Goal: Share content: Share content

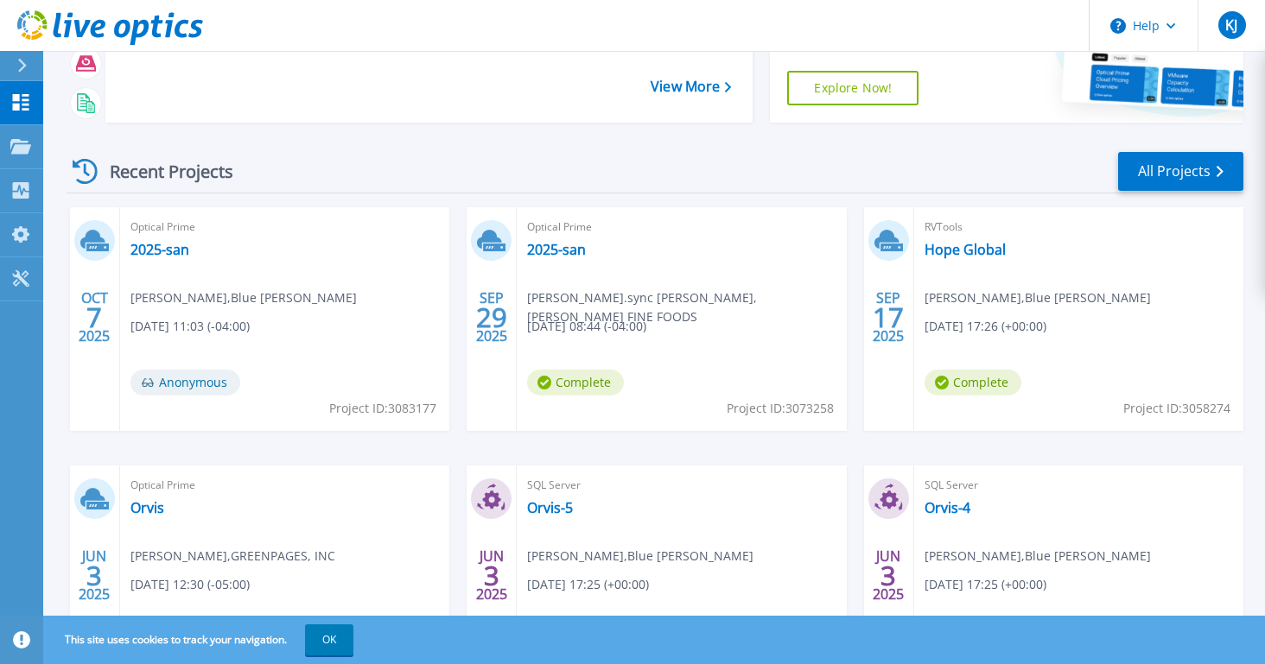
scroll to position [230, 0]
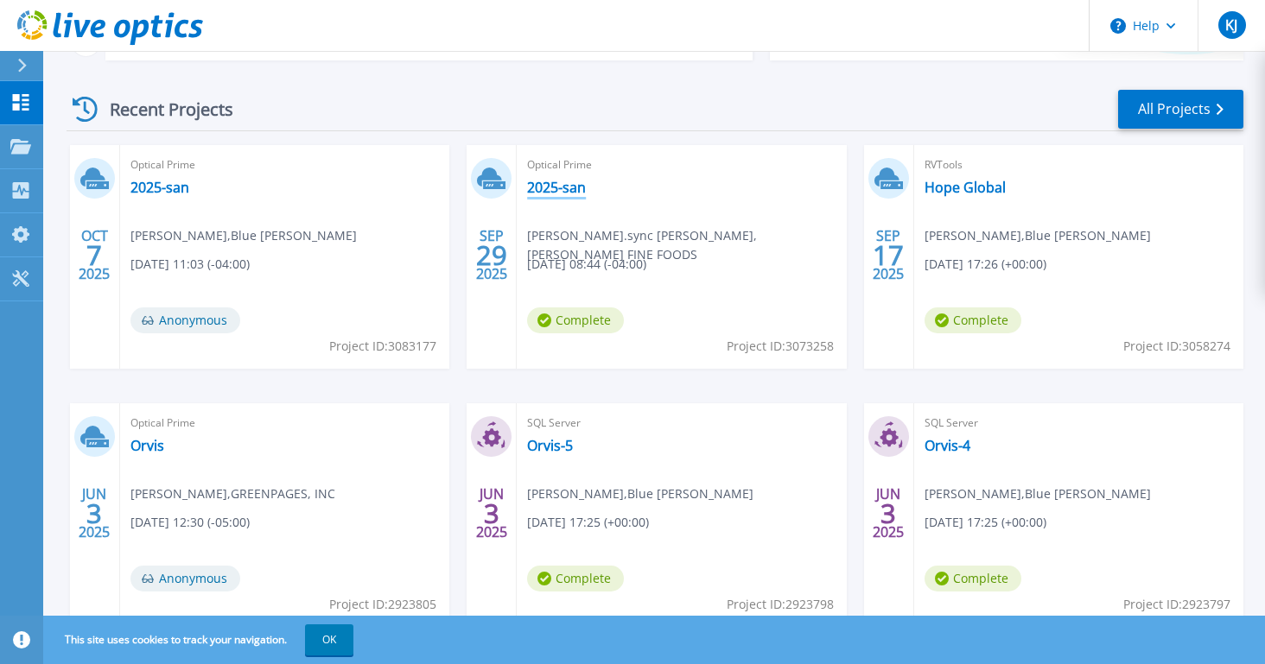
click at [539, 183] on link "2025-san" at bounding box center [556, 187] width 59 height 17
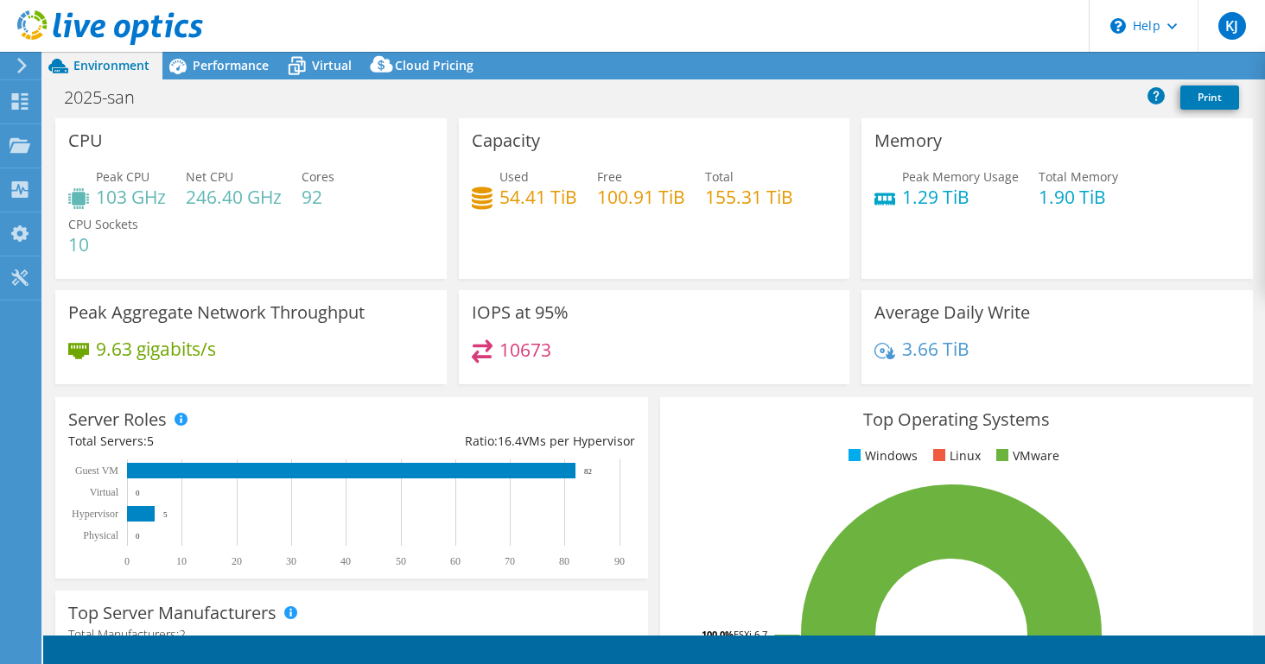
select select "USD"
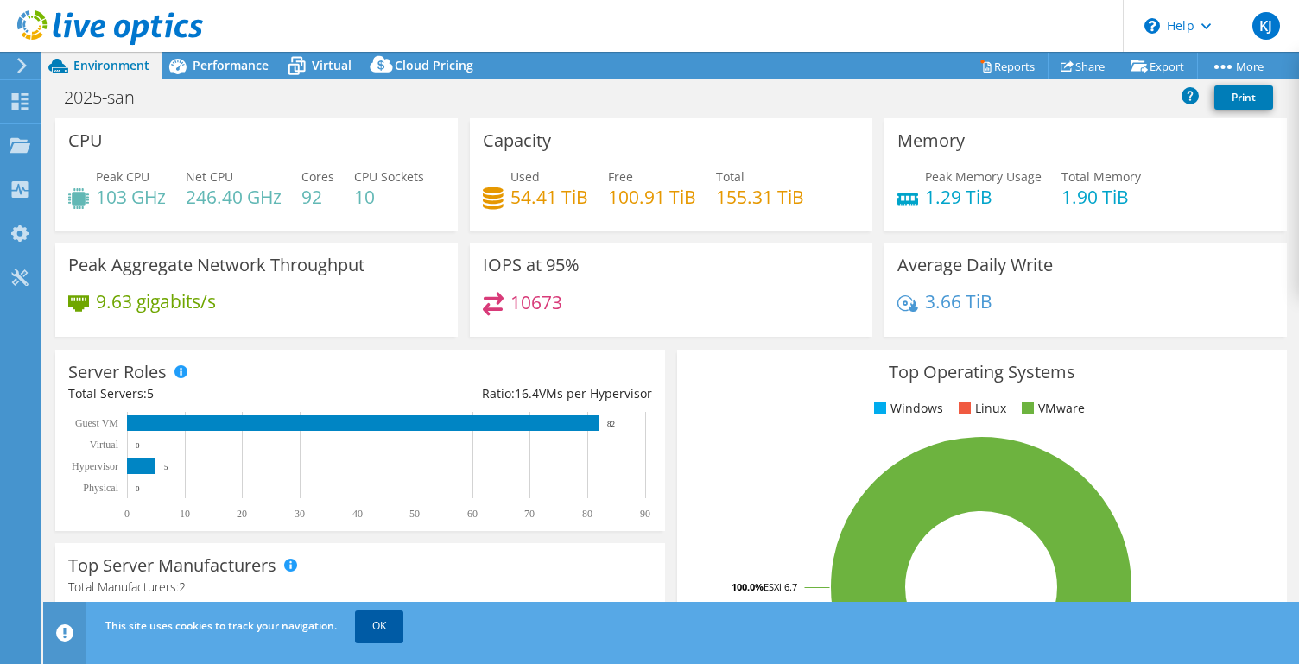
click at [382, 626] on link "OK" at bounding box center [379, 626] width 48 height 31
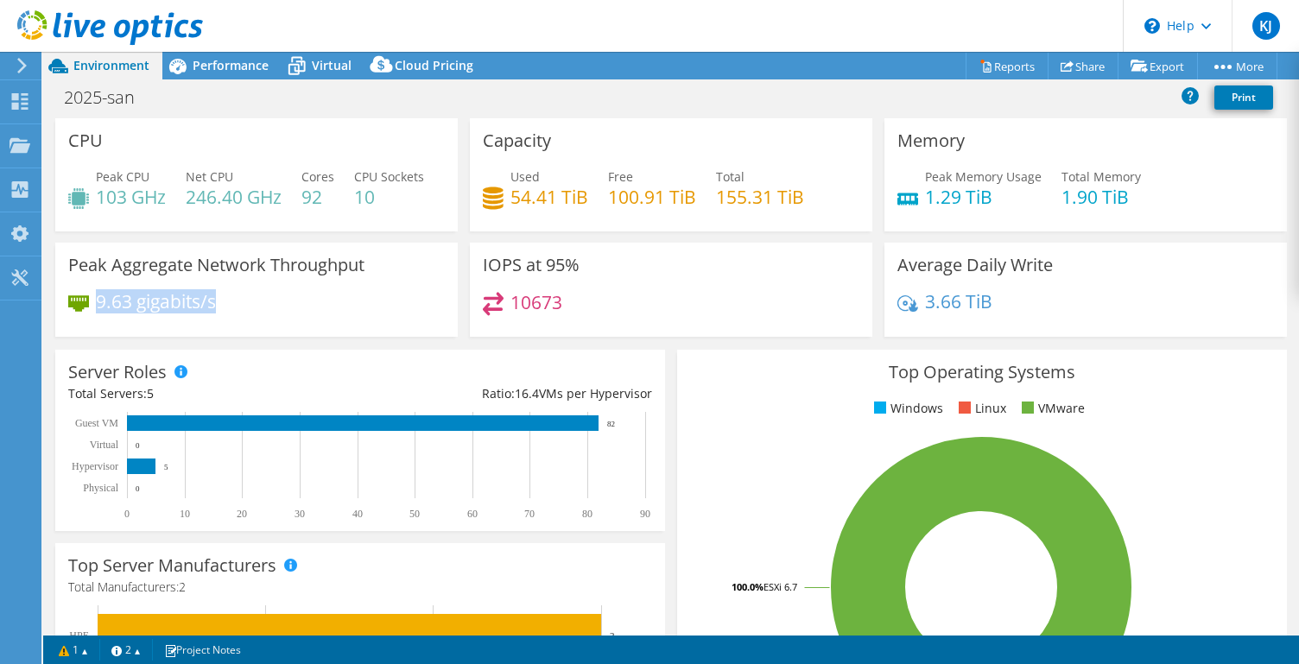
drag, startPoint x: 99, startPoint y: 296, endPoint x: 219, endPoint y: 300, distance: 120.1
click at [219, 300] on div "9.63 gigabits/s" at bounding box center [256, 310] width 377 height 36
drag, startPoint x: 74, startPoint y: 268, endPoint x: 240, endPoint y: 305, distance: 170.0
click at [240, 305] on div "Peak Aggregate Network Throughput 9.63 gigabits/s" at bounding box center [256, 290] width 403 height 94
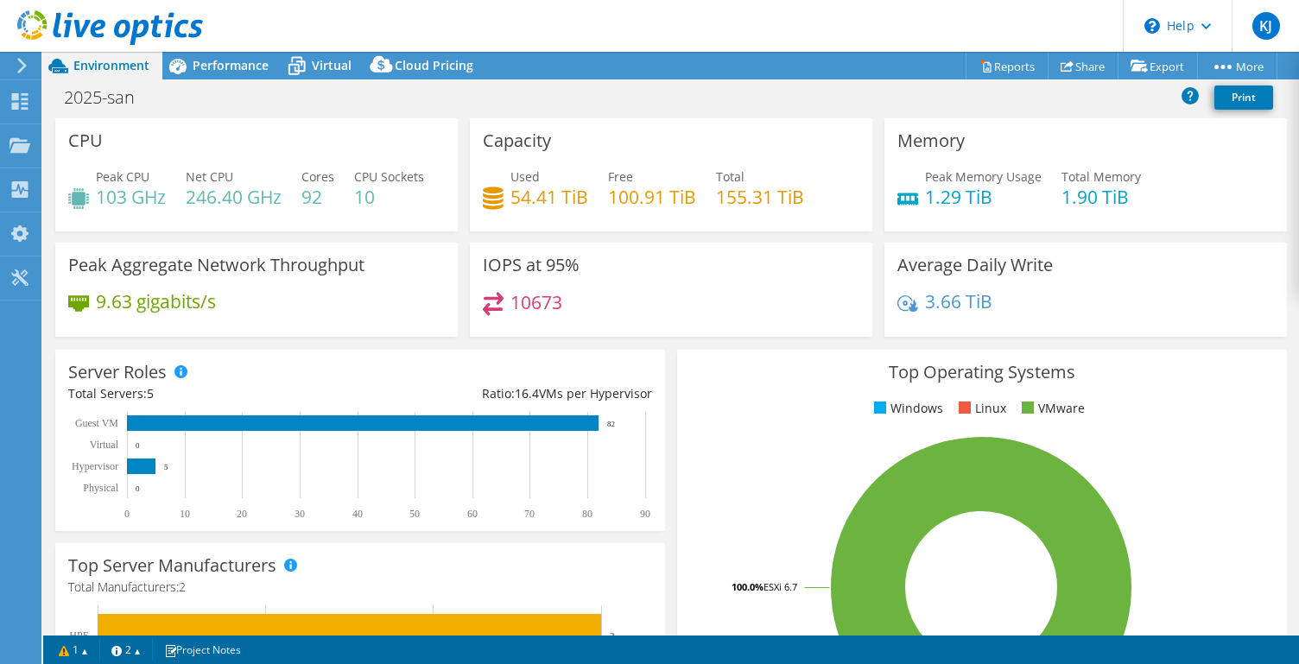
click at [240, 305] on div "9.63 gigabits/s" at bounding box center [256, 310] width 377 height 36
drag, startPoint x: 86, startPoint y: 311, endPoint x: 224, endPoint y: 311, distance: 138.2
click at [225, 311] on div "9.63 gigabits/s" at bounding box center [256, 310] width 377 height 36
click at [214, 60] on span "Performance" at bounding box center [231, 65] width 76 height 16
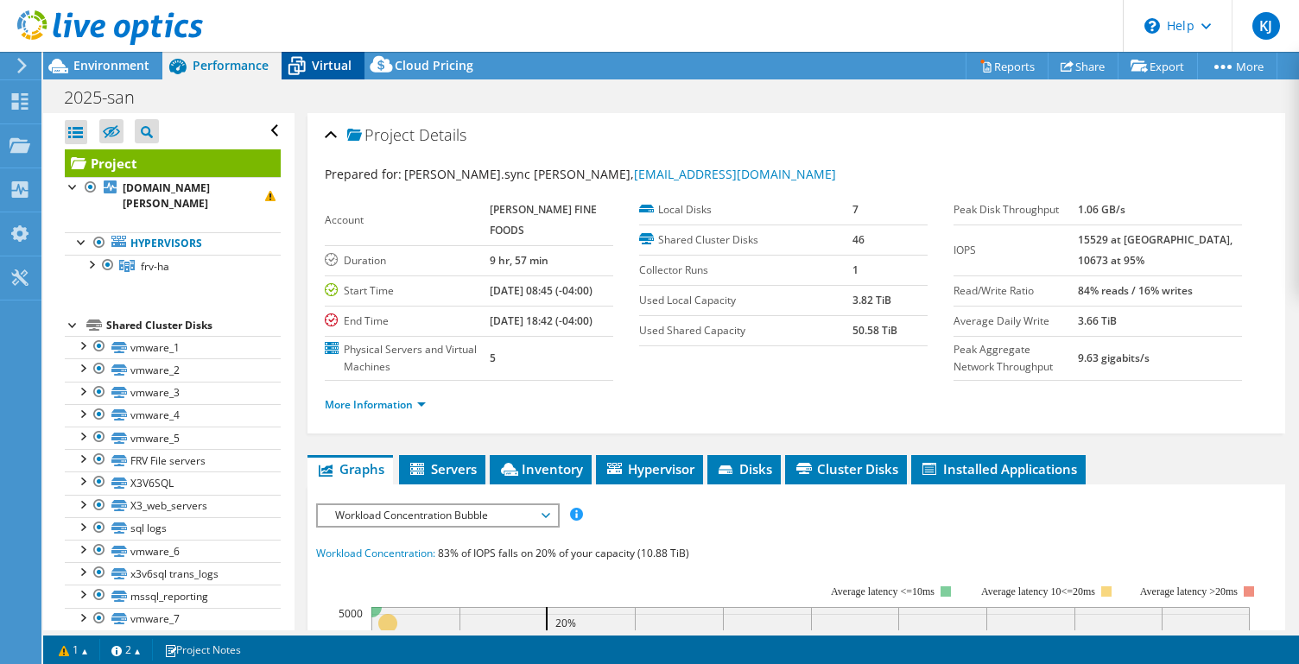
click at [325, 58] on span "Virtual" at bounding box center [332, 65] width 40 height 16
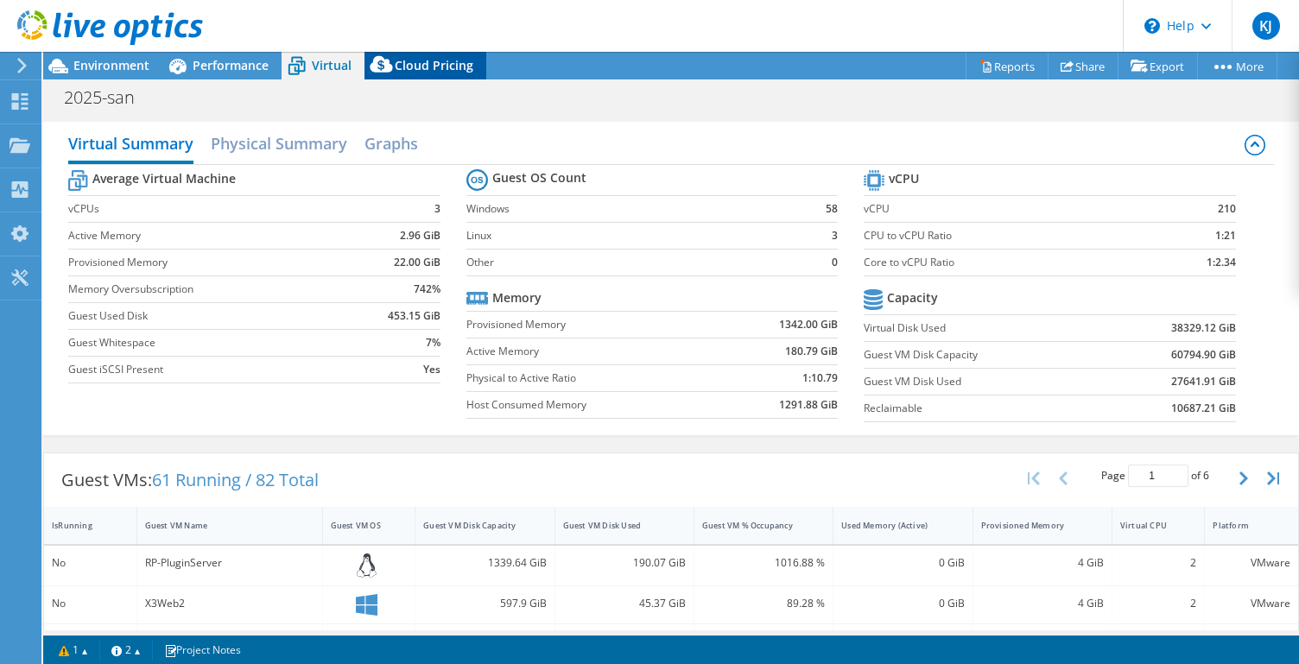
click at [428, 63] on span "Cloud Pricing" at bounding box center [434, 65] width 79 height 16
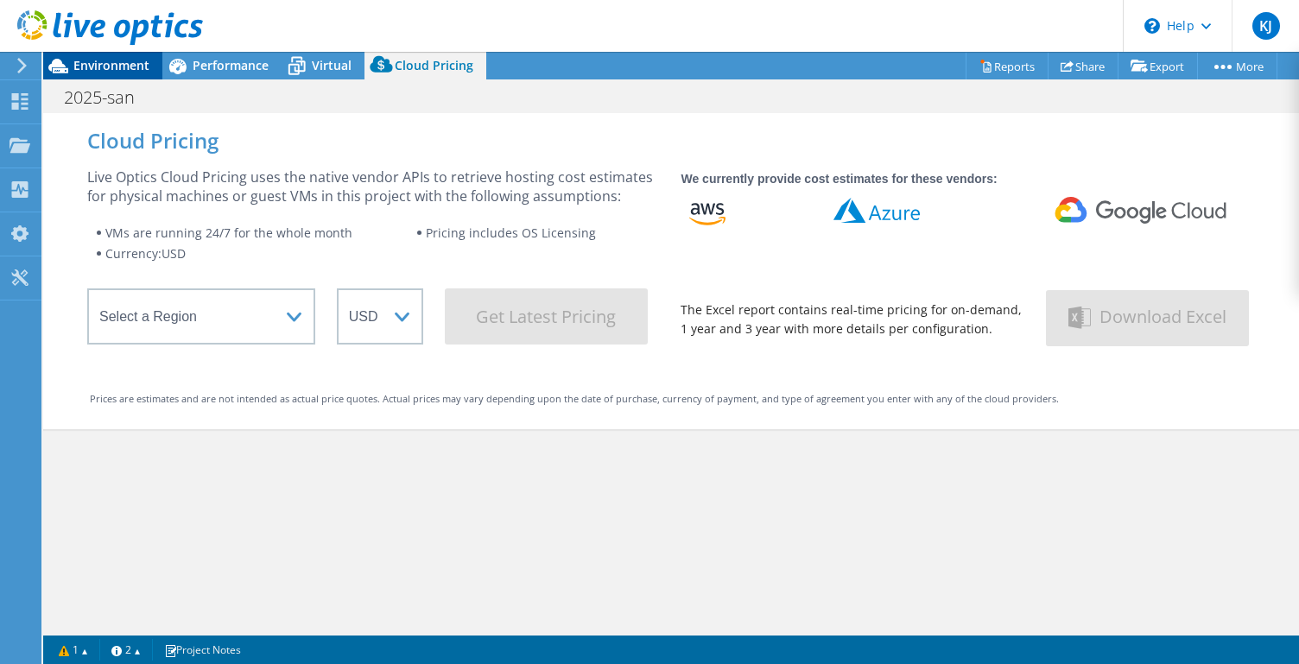
click at [136, 63] on span "Environment" at bounding box center [111, 65] width 76 height 16
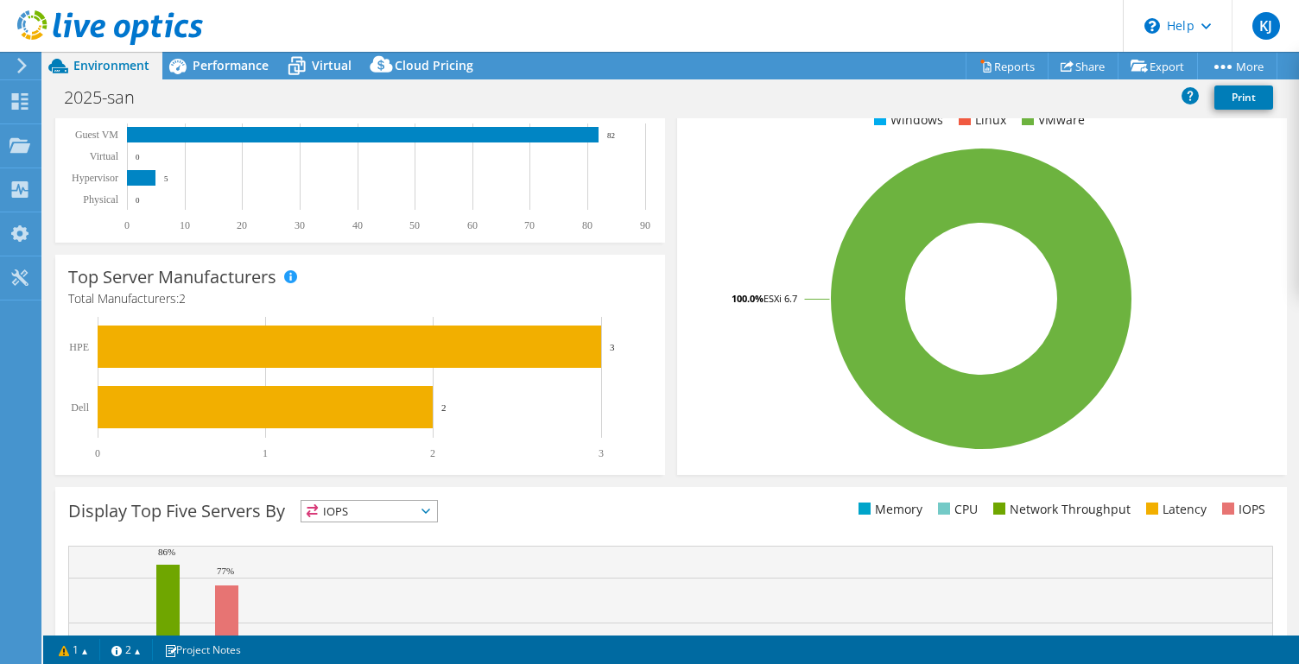
scroll to position [488, 0]
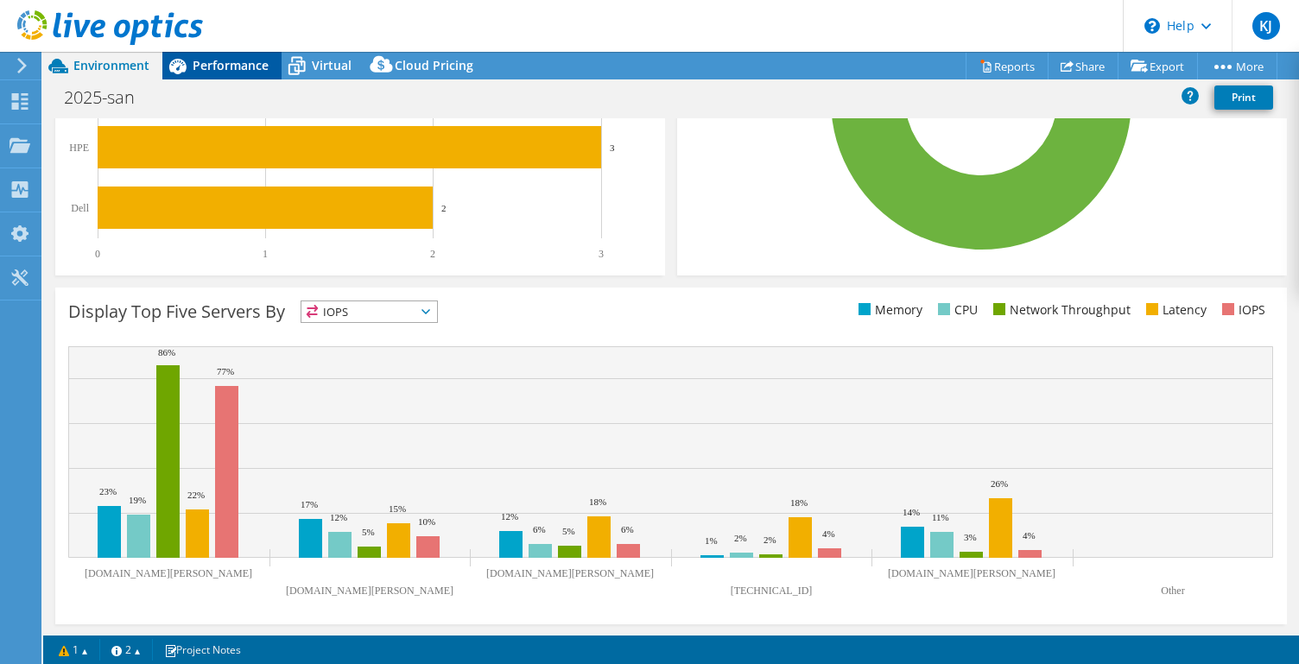
click at [228, 64] on span "Performance" at bounding box center [231, 65] width 76 height 16
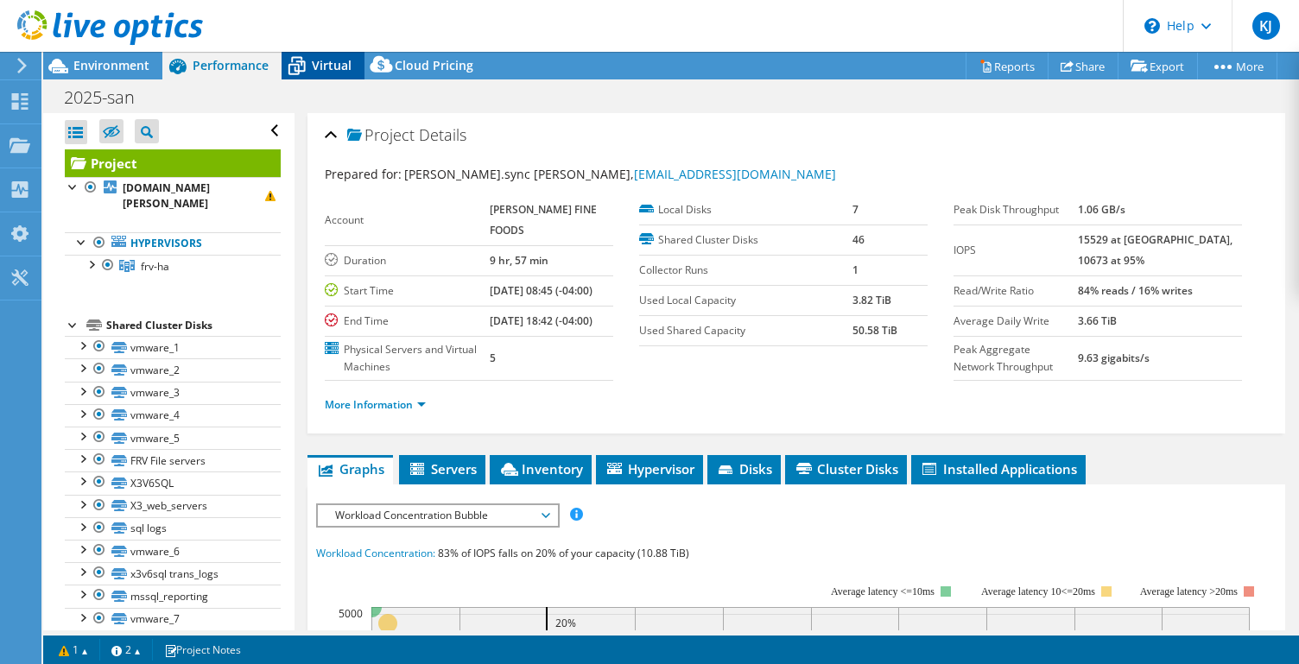
click at [351, 54] on div "Virtual" at bounding box center [323, 66] width 83 height 28
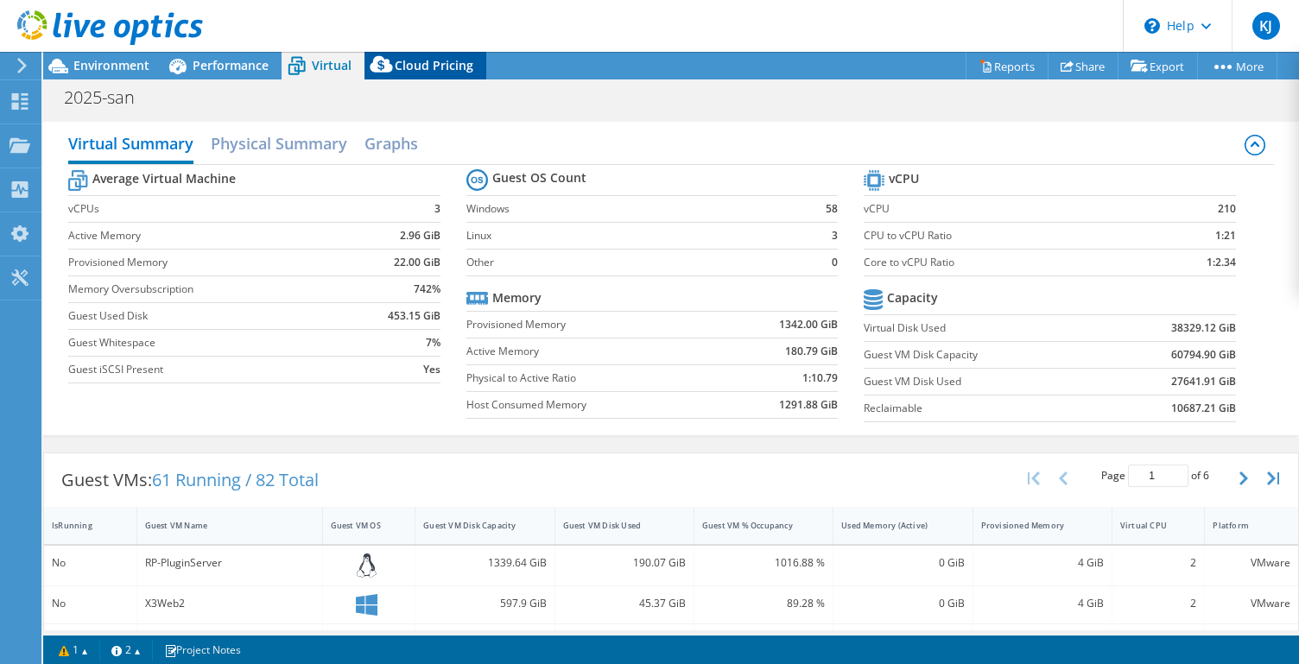
click at [401, 69] on span "Cloud Pricing" at bounding box center [434, 65] width 79 height 16
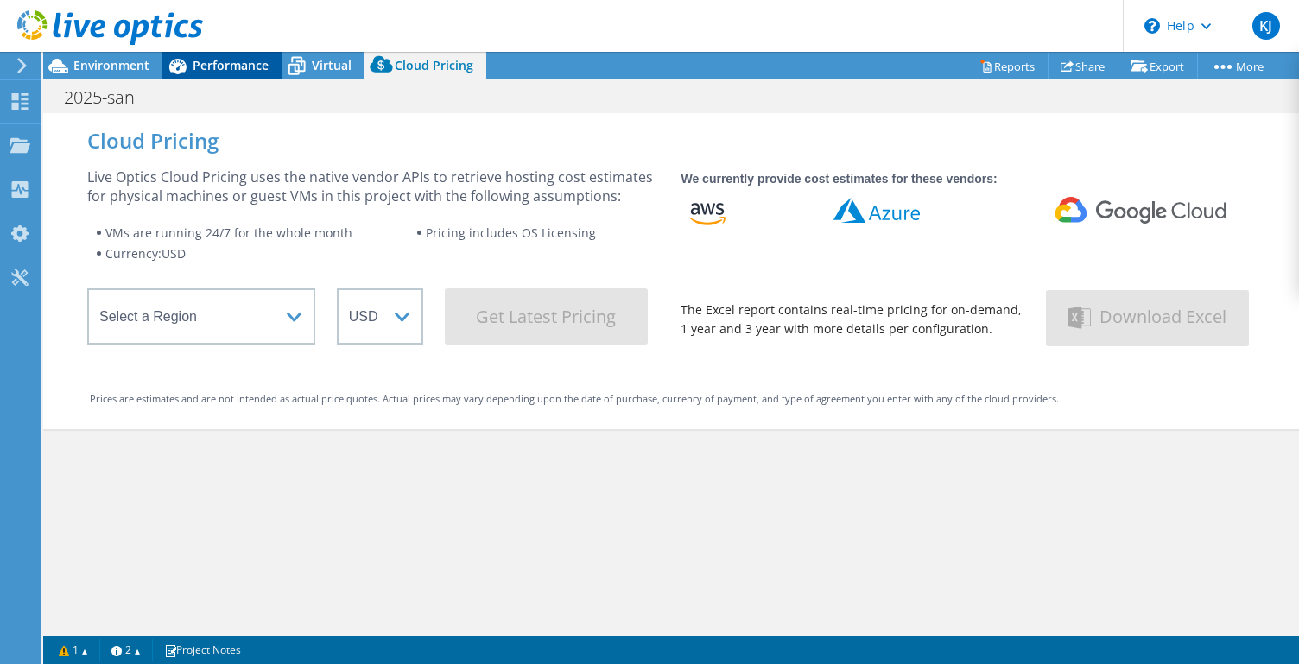
click at [247, 69] on span "Performance" at bounding box center [231, 65] width 76 height 16
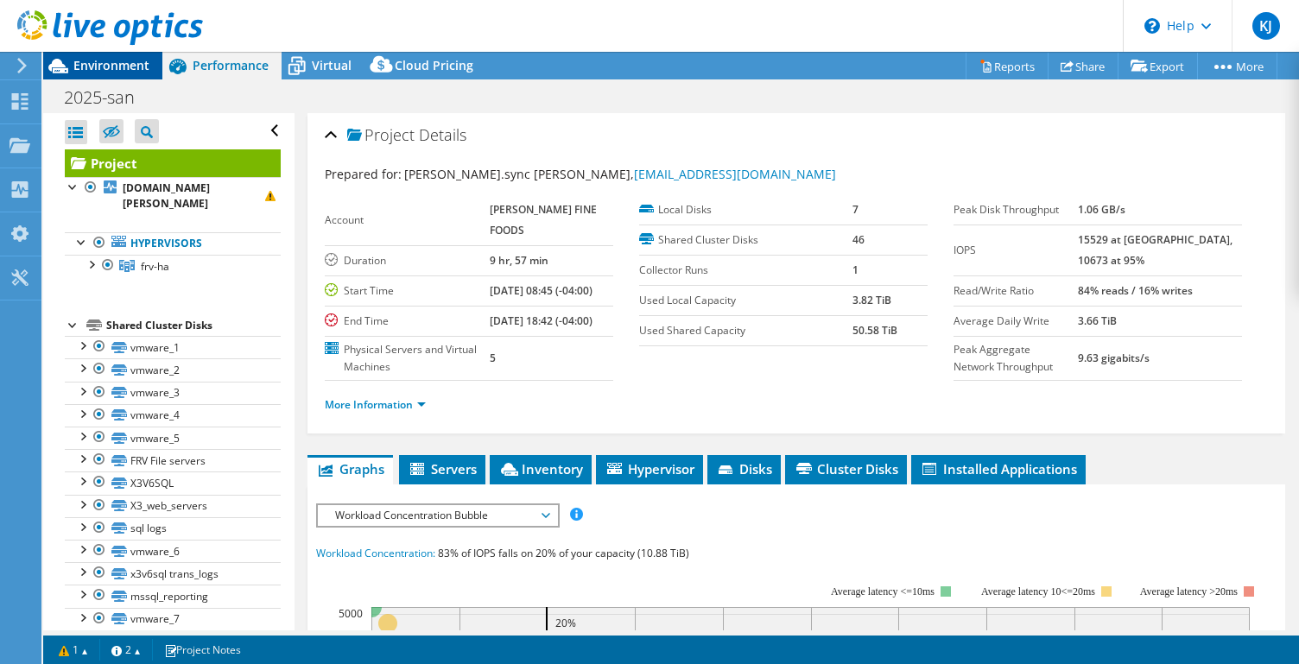
click at [117, 62] on span "Environment" at bounding box center [111, 65] width 76 height 16
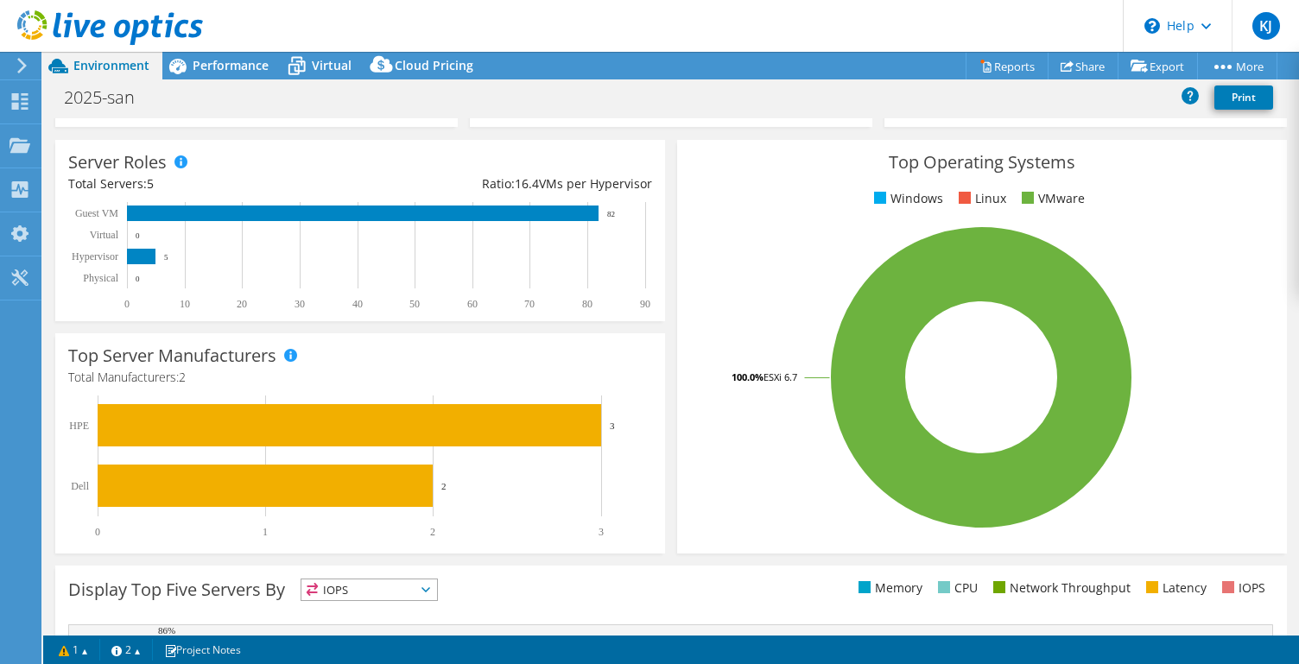
scroll to position [488, 0]
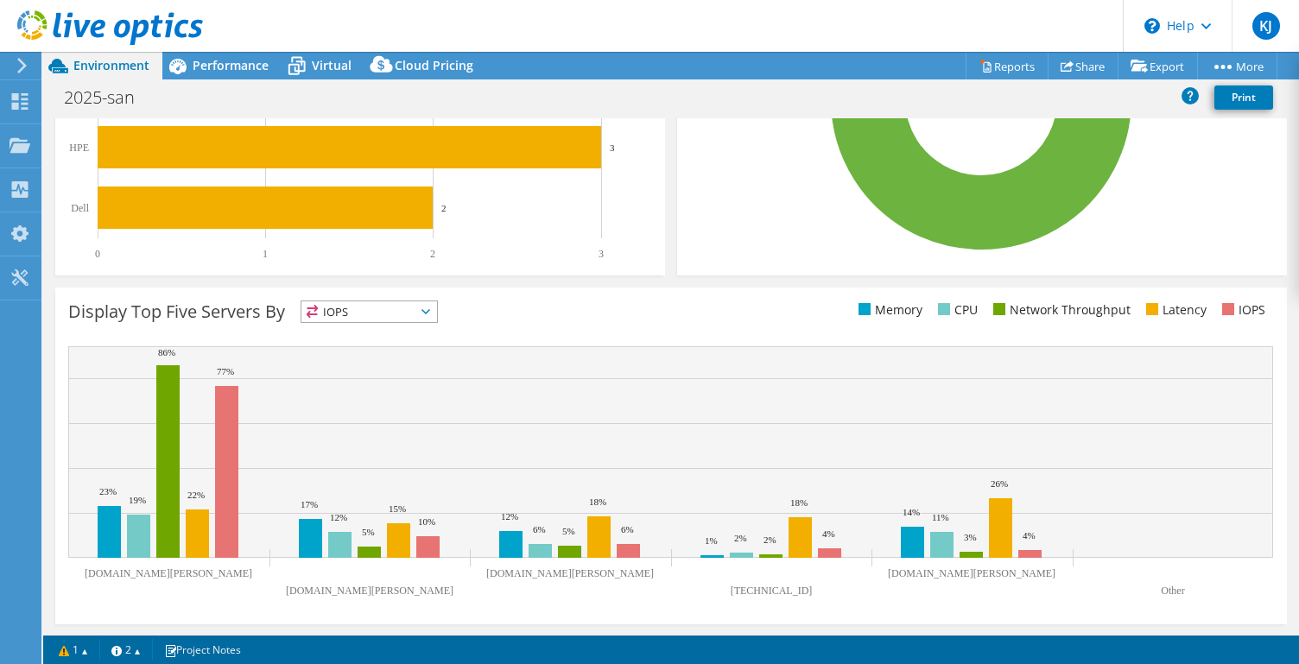
click at [388, 332] on div "Display Top Five Servers By IOPS IOPS" at bounding box center [671, 456] width 1232 height 337
click at [388, 314] on span "IOPS" at bounding box center [369, 311] width 136 height 21
click at [360, 409] on li "Network Throughput" at bounding box center [369, 407] width 136 height 24
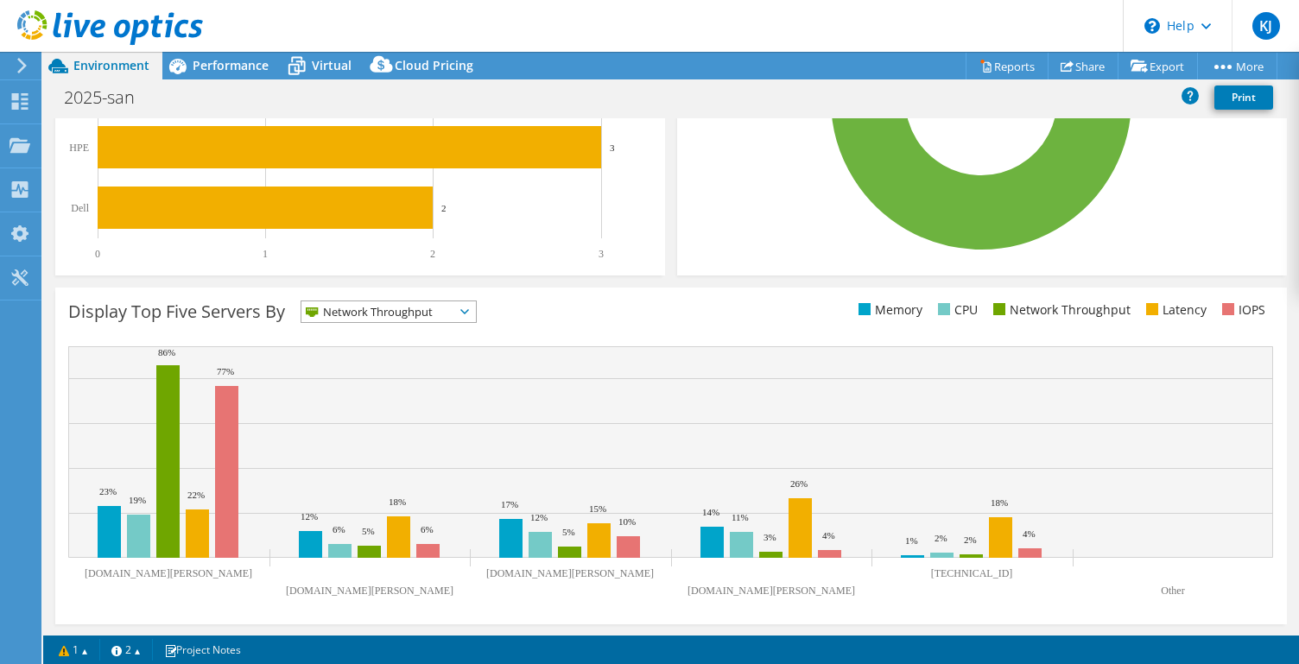
click at [419, 313] on span "Network Throughput" at bounding box center [377, 311] width 153 height 21
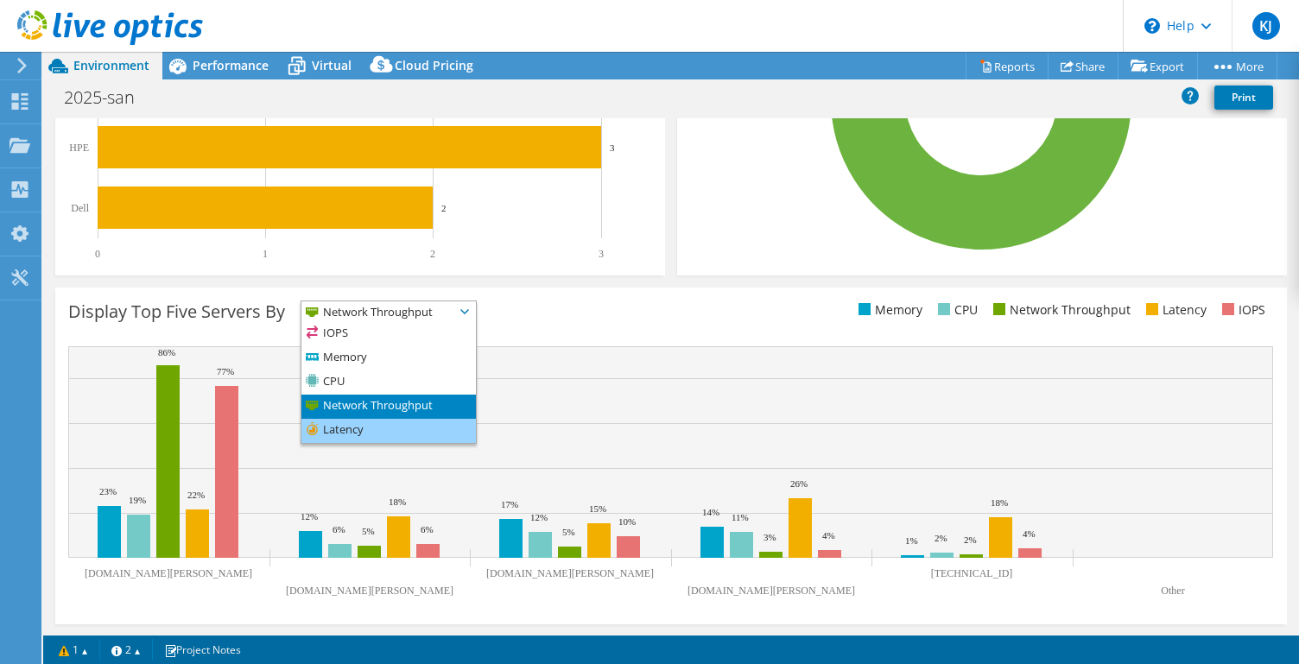
click at [386, 423] on li "Latency" at bounding box center [388, 431] width 174 height 24
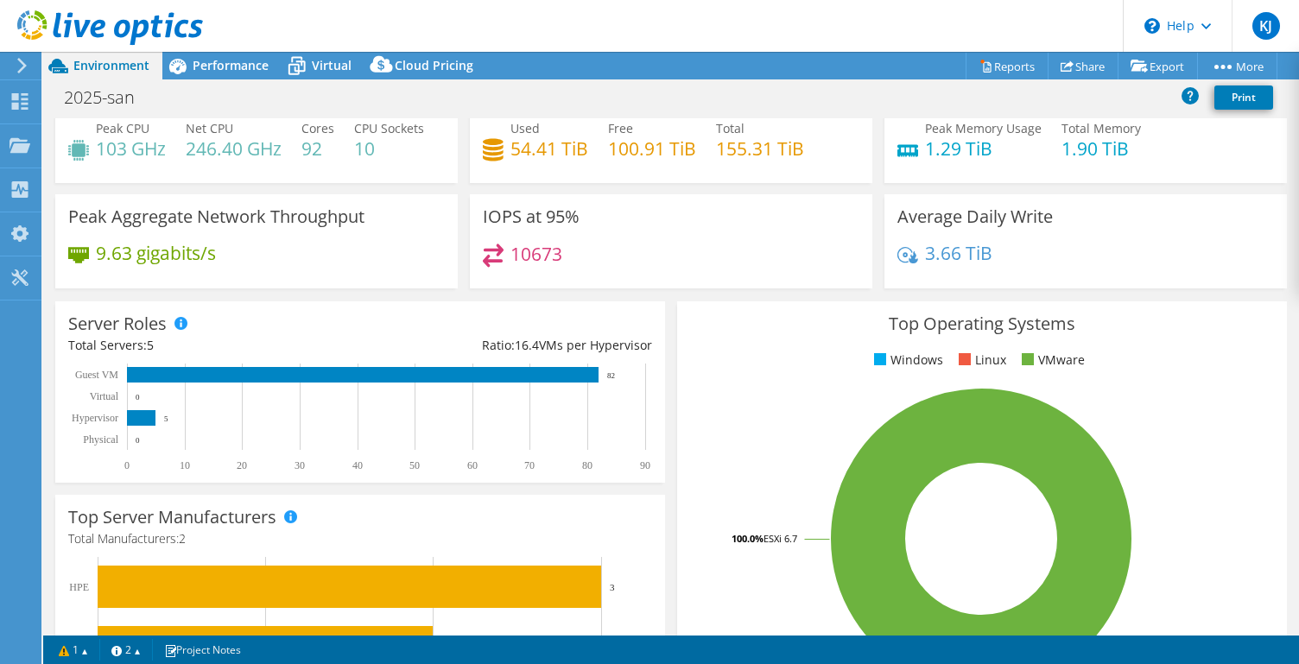
scroll to position [0, 0]
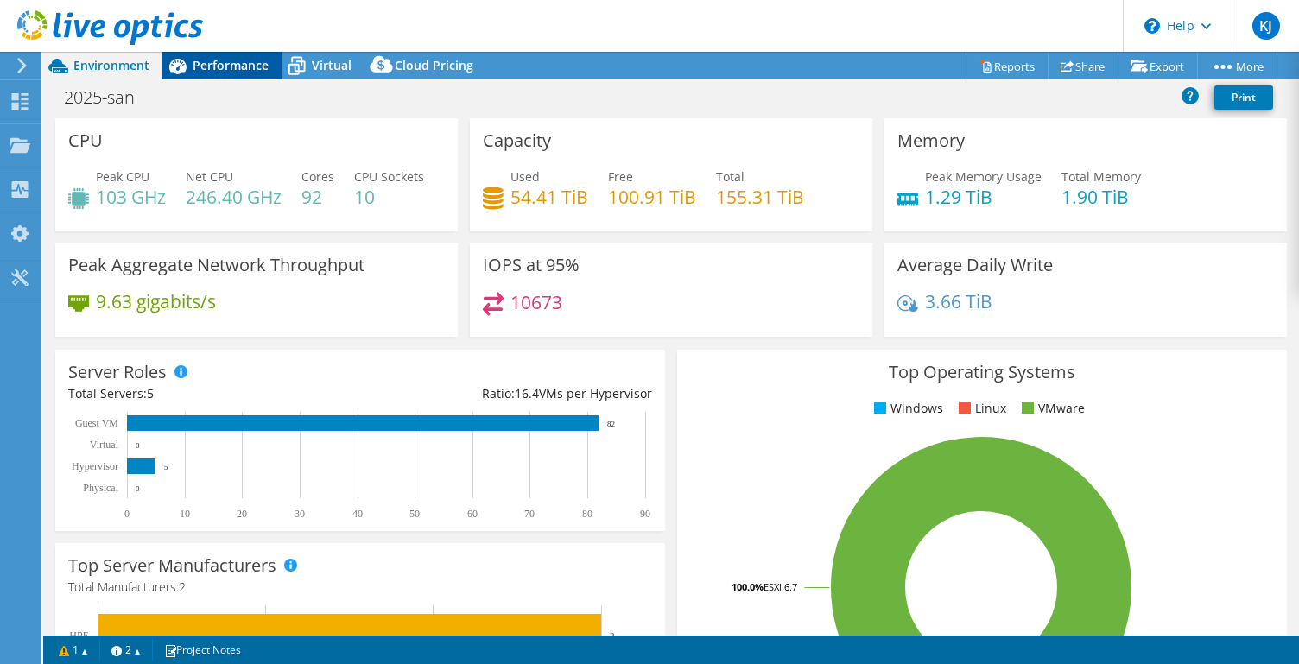
click at [249, 73] on span "Performance" at bounding box center [231, 65] width 76 height 16
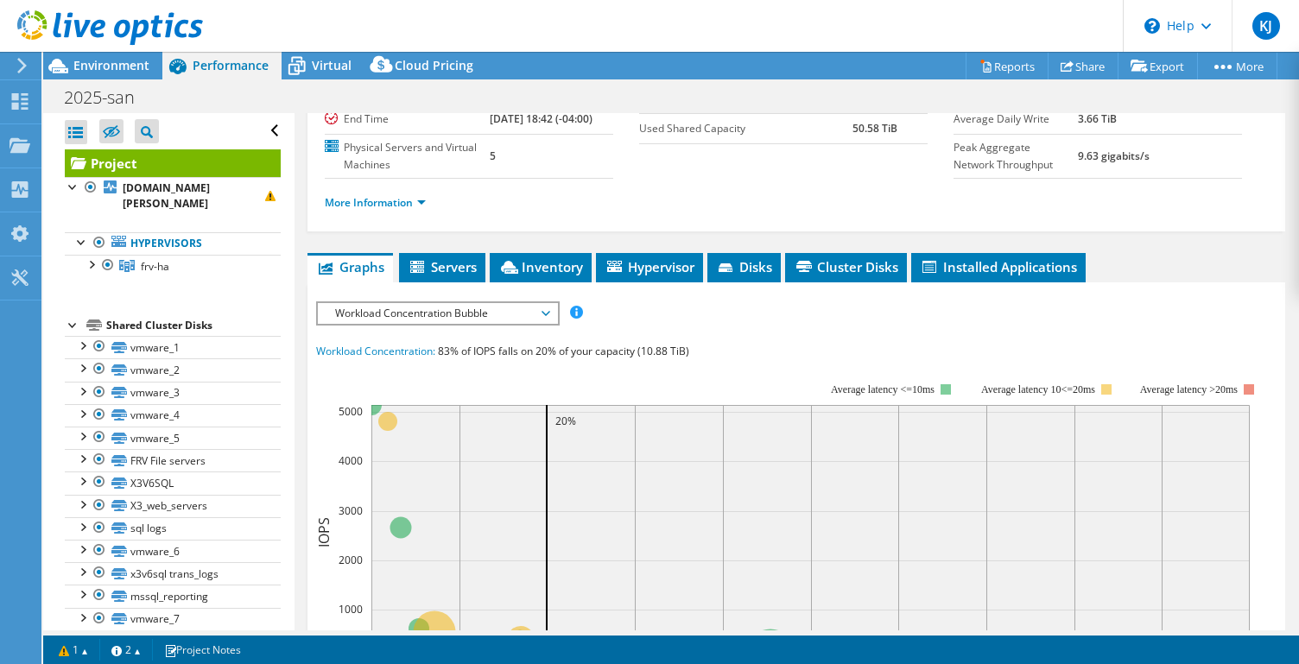
scroll to position [230, 0]
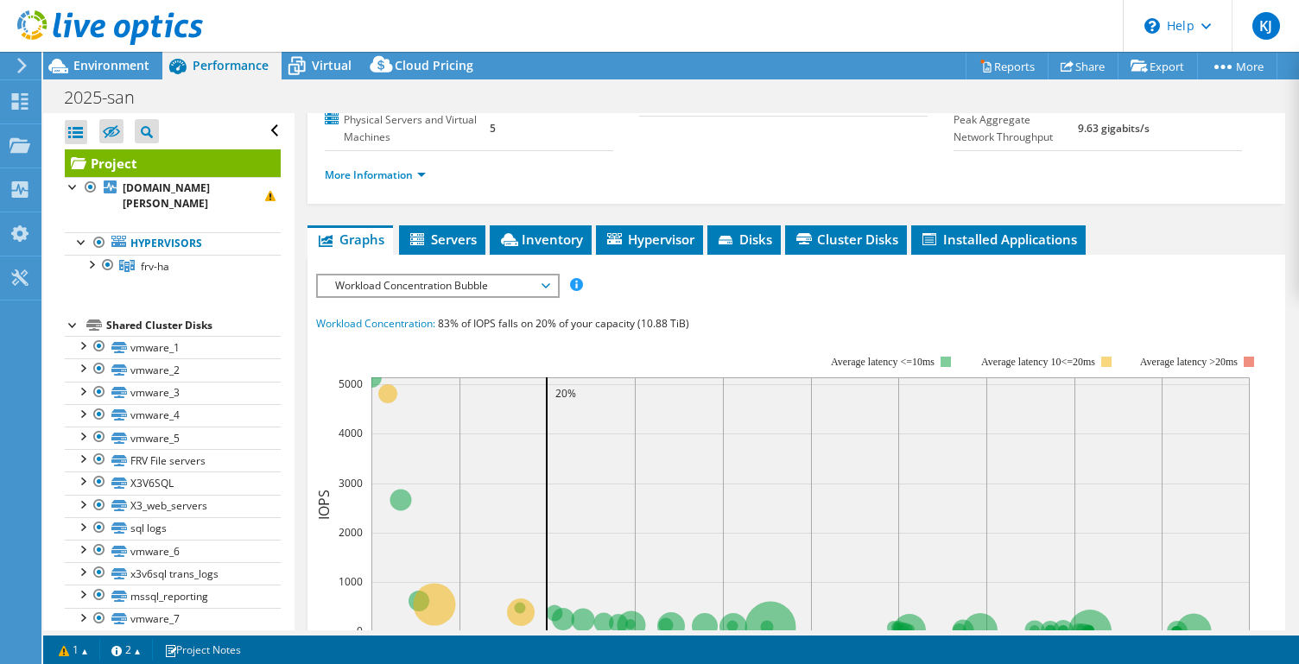
click at [125, 54] on div at bounding box center [101, 29] width 203 height 58
click at [122, 64] on span "Environment" at bounding box center [111, 65] width 76 height 16
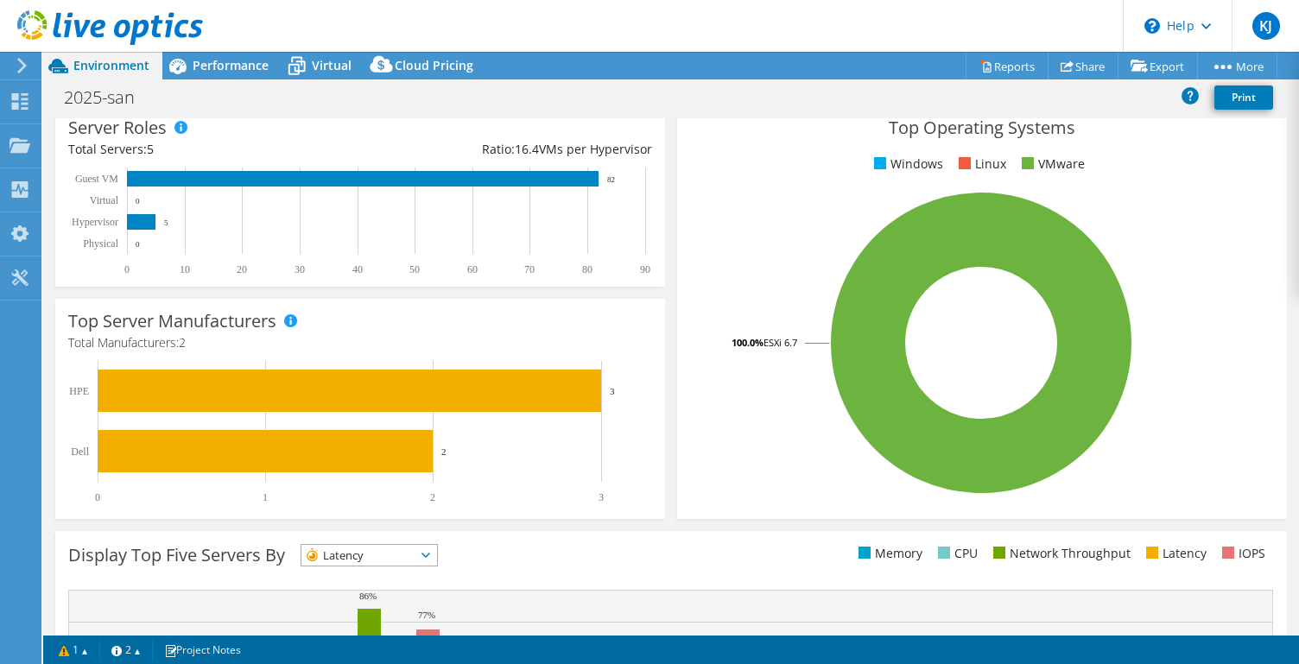
scroll to position [0, 0]
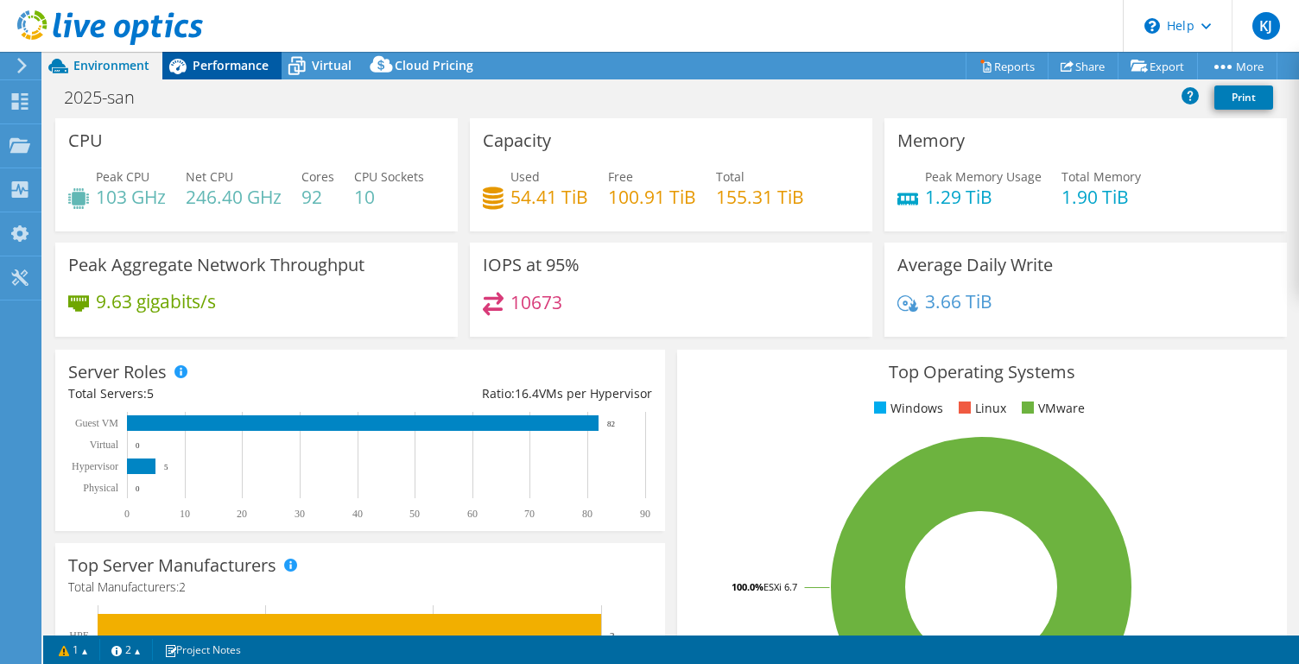
click at [255, 61] on span "Performance" at bounding box center [231, 65] width 76 height 16
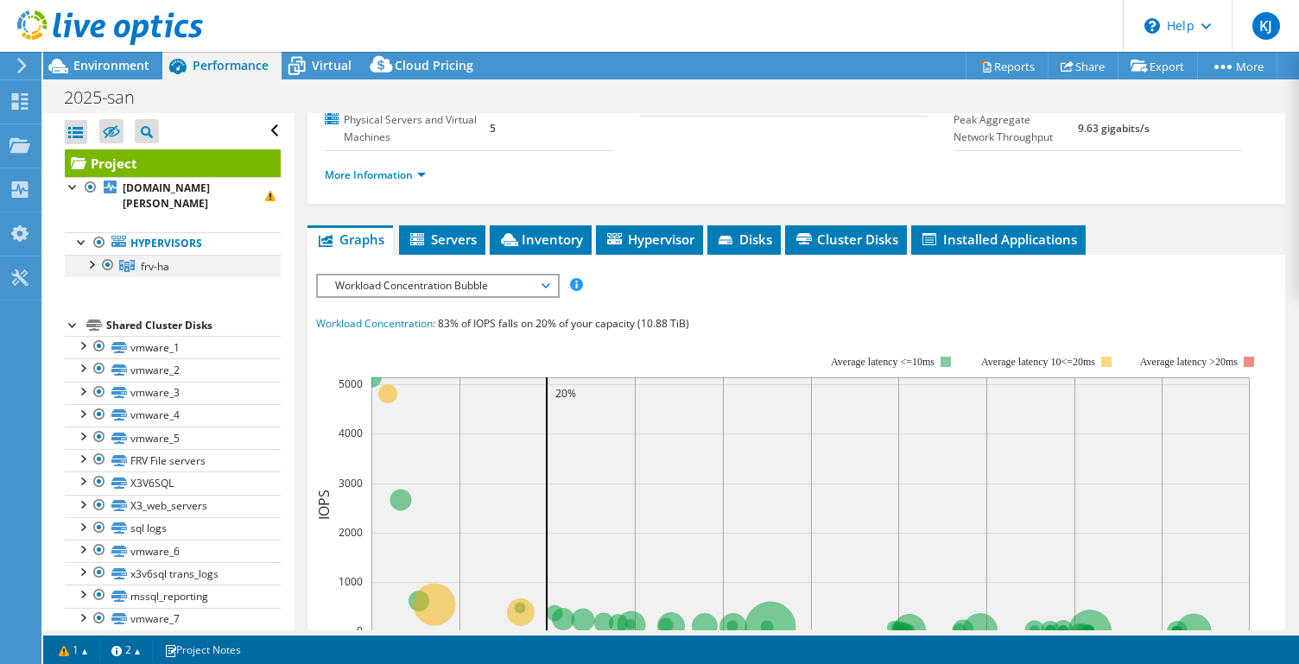
click at [94, 255] on div at bounding box center [90, 263] width 17 height 17
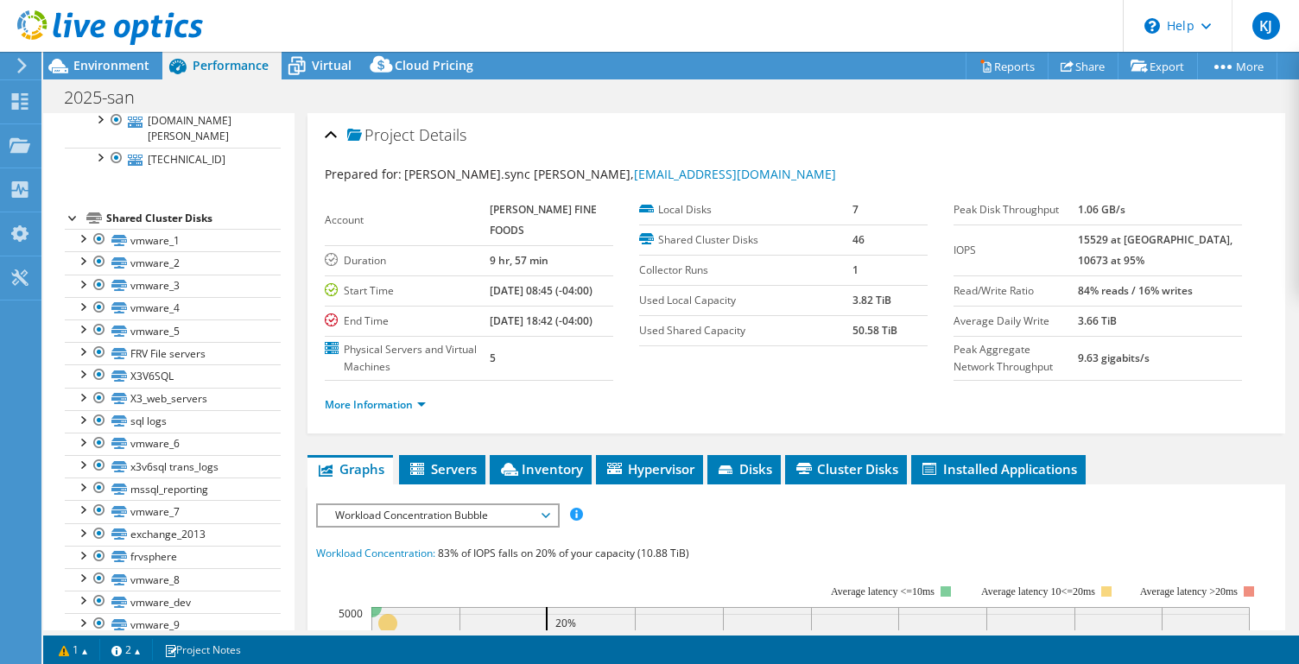
scroll to position [307, 0]
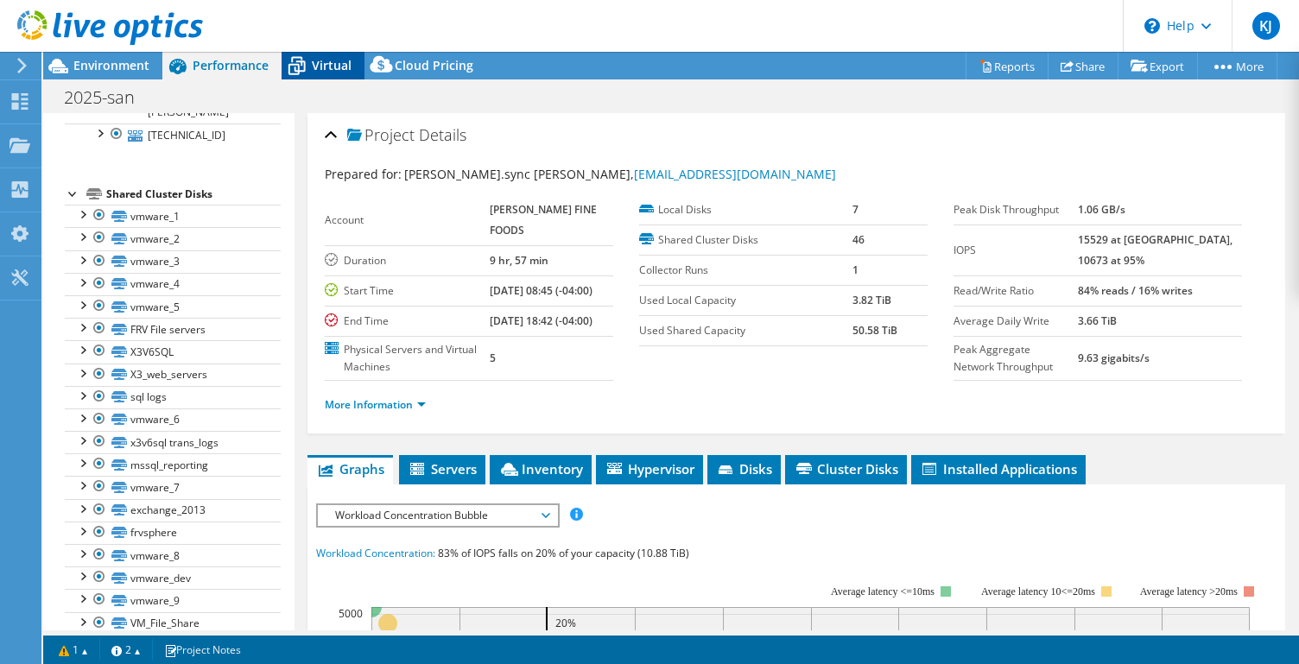
click at [323, 53] on div "Virtual" at bounding box center [323, 66] width 83 height 28
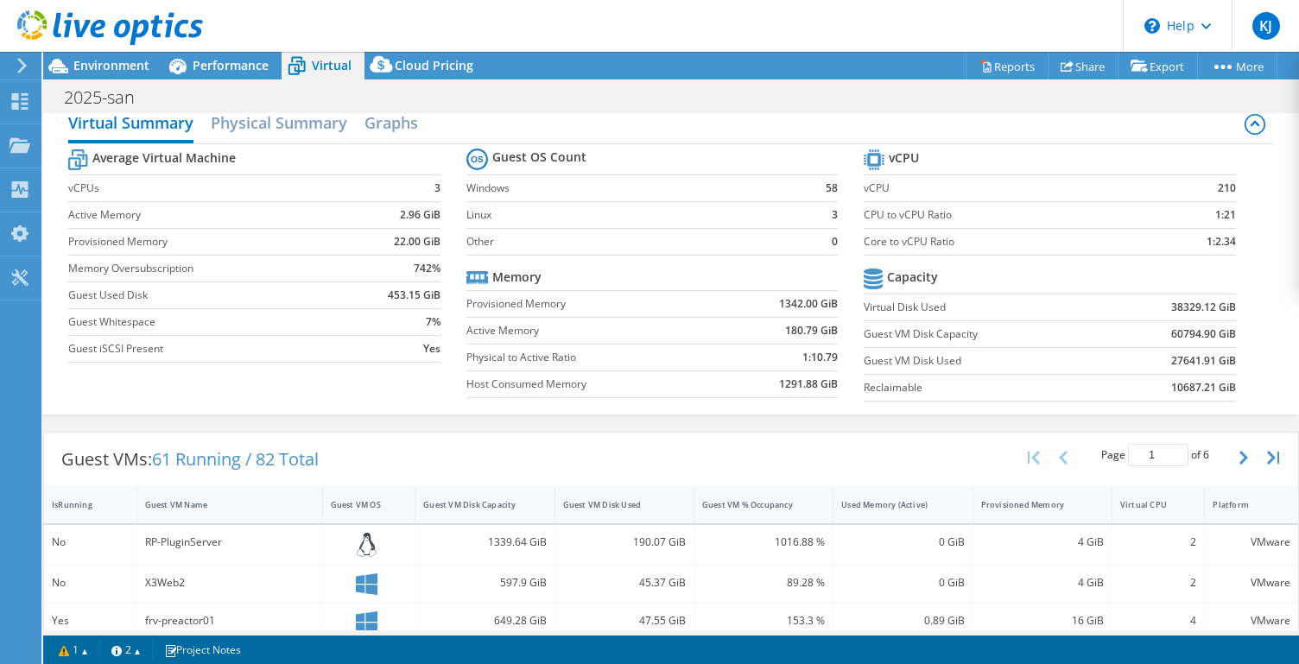
scroll to position [0, 0]
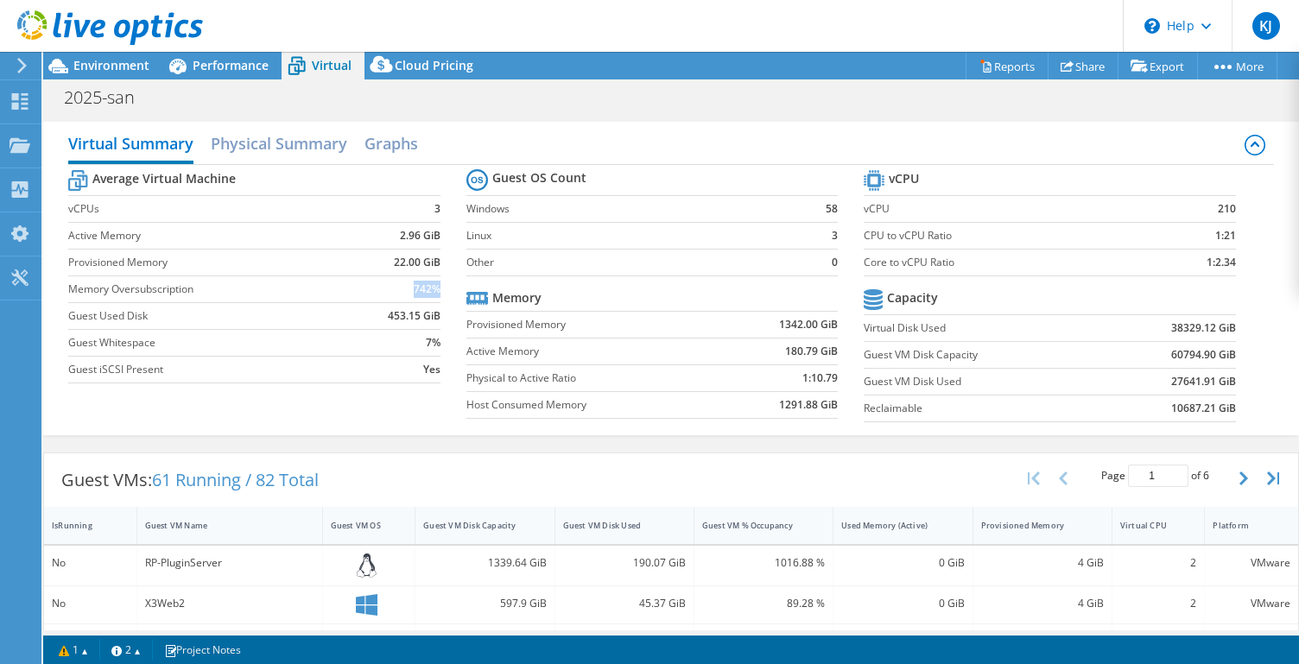
drag, startPoint x: 404, startPoint y: 286, endPoint x: 439, endPoint y: 286, distance: 34.6
click at [439, 286] on td "742%" at bounding box center [395, 289] width 89 height 27
click at [224, 64] on span "Performance" at bounding box center [231, 65] width 76 height 16
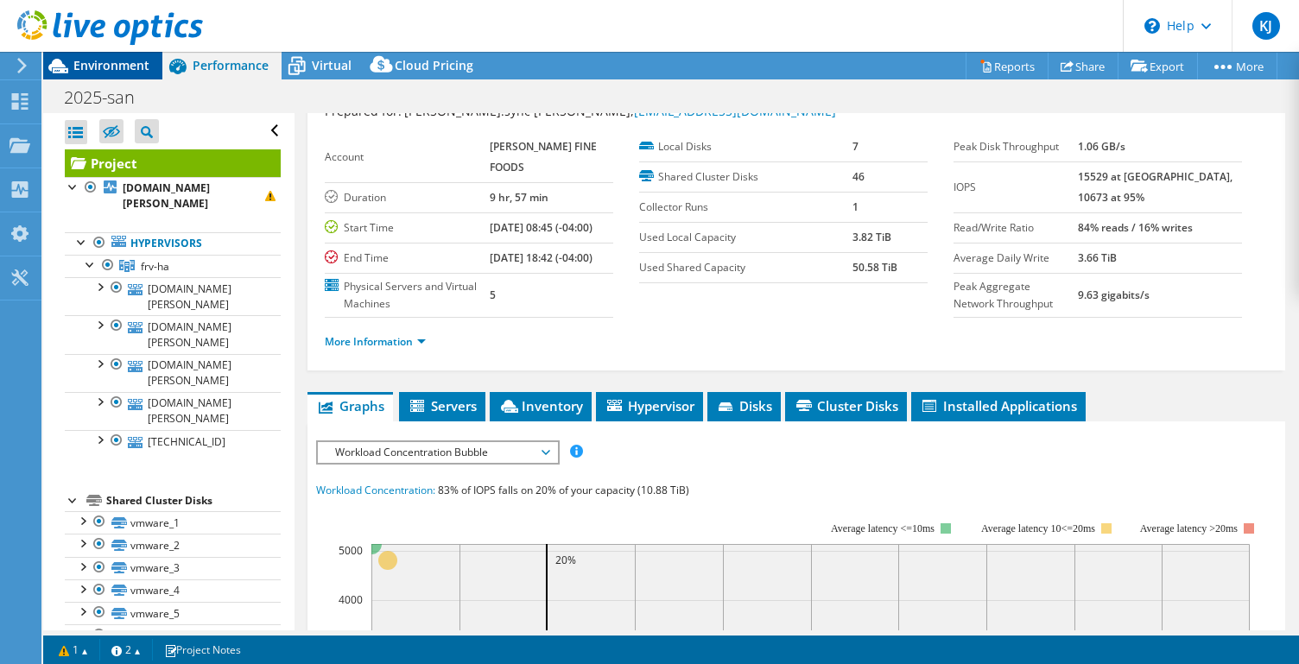
click at [135, 74] on div "Environment" at bounding box center [102, 66] width 119 height 28
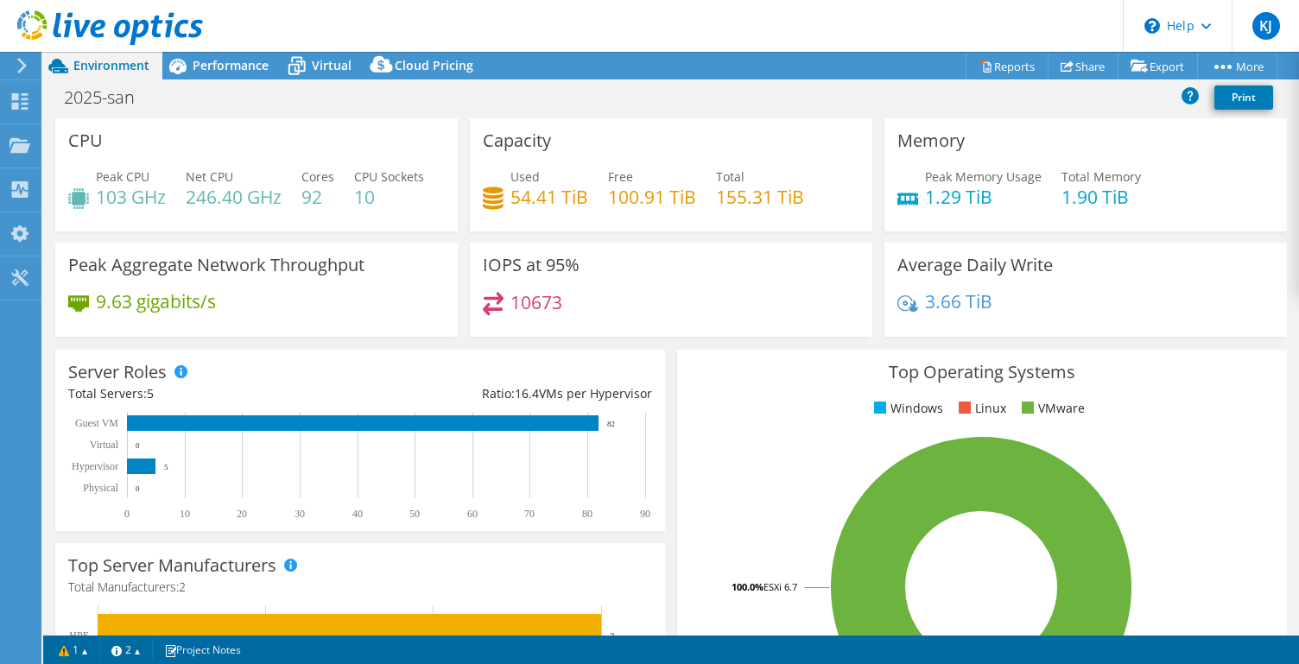
click at [218, 51] on header "KJ End User [PERSON_NAME] [EMAIL_ADDRESS][PERSON_NAME][DOMAIN_NAME] Blue [PERSO…" at bounding box center [649, 26] width 1299 height 52
click at [218, 56] on div "Performance" at bounding box center [221, 66] width 119 height 28
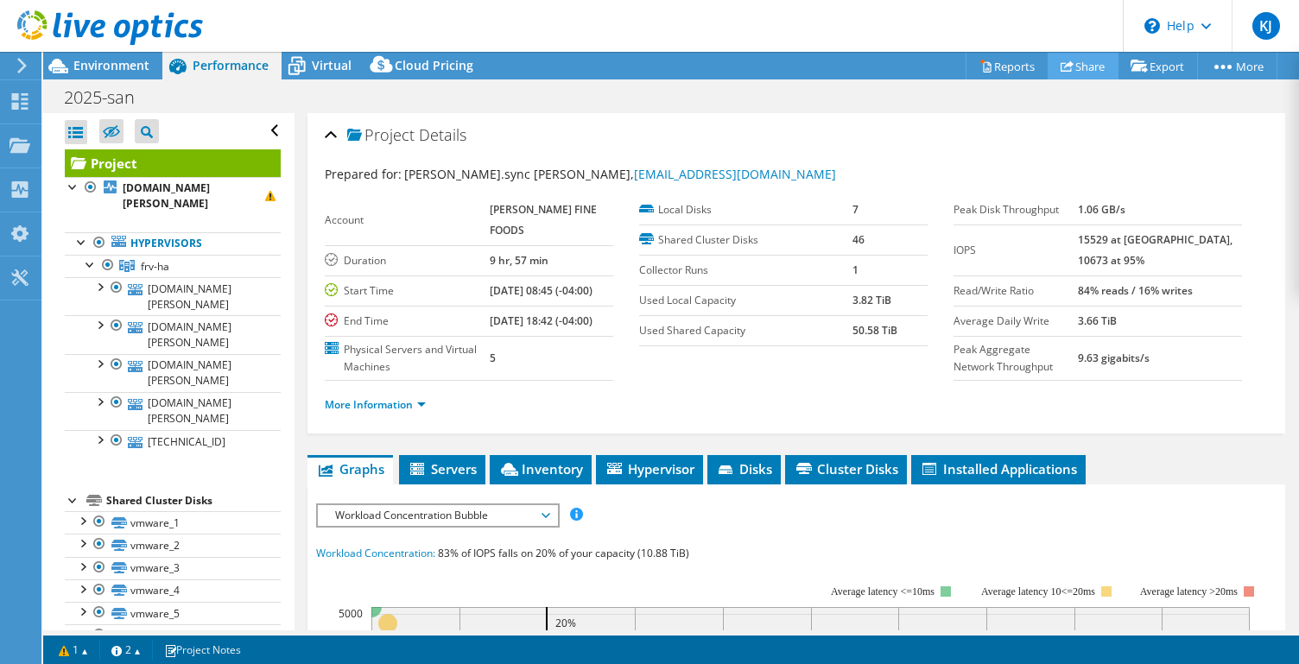
click at [1076, 58] on link "Share" at bounding box center [1083, 66] width 71 height 27
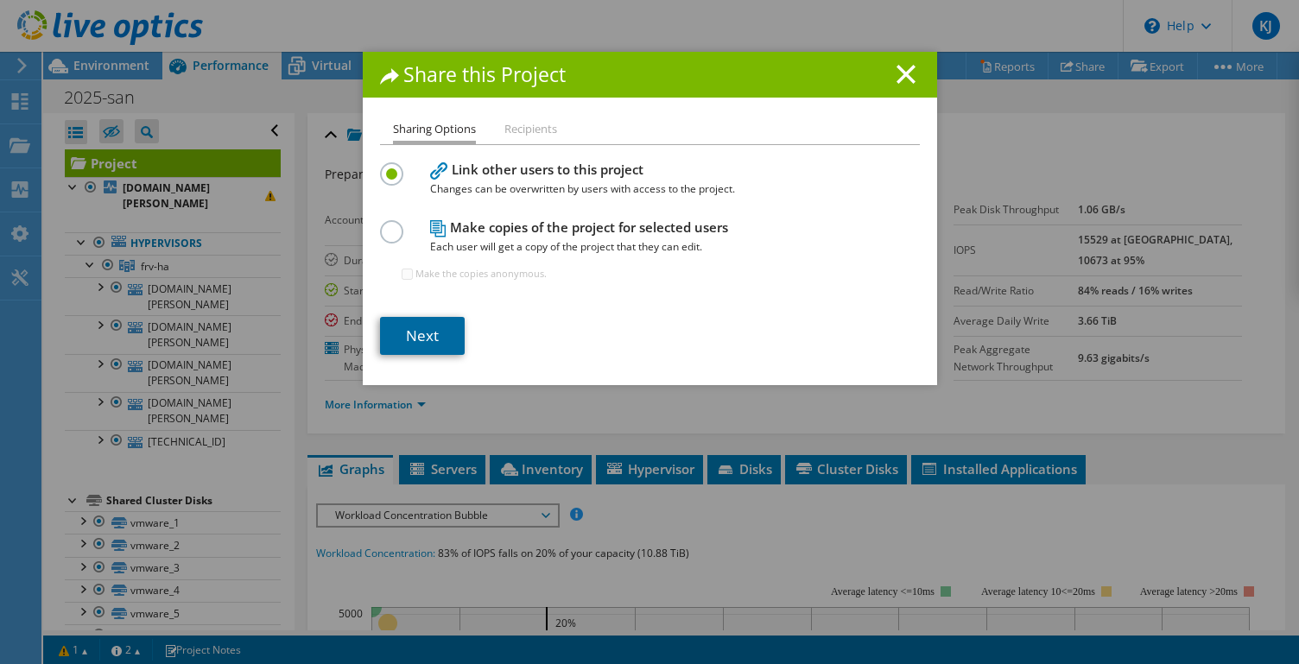
click at [409, 335] on link "Next" at bounding box center [422, 336] width 85 height 38
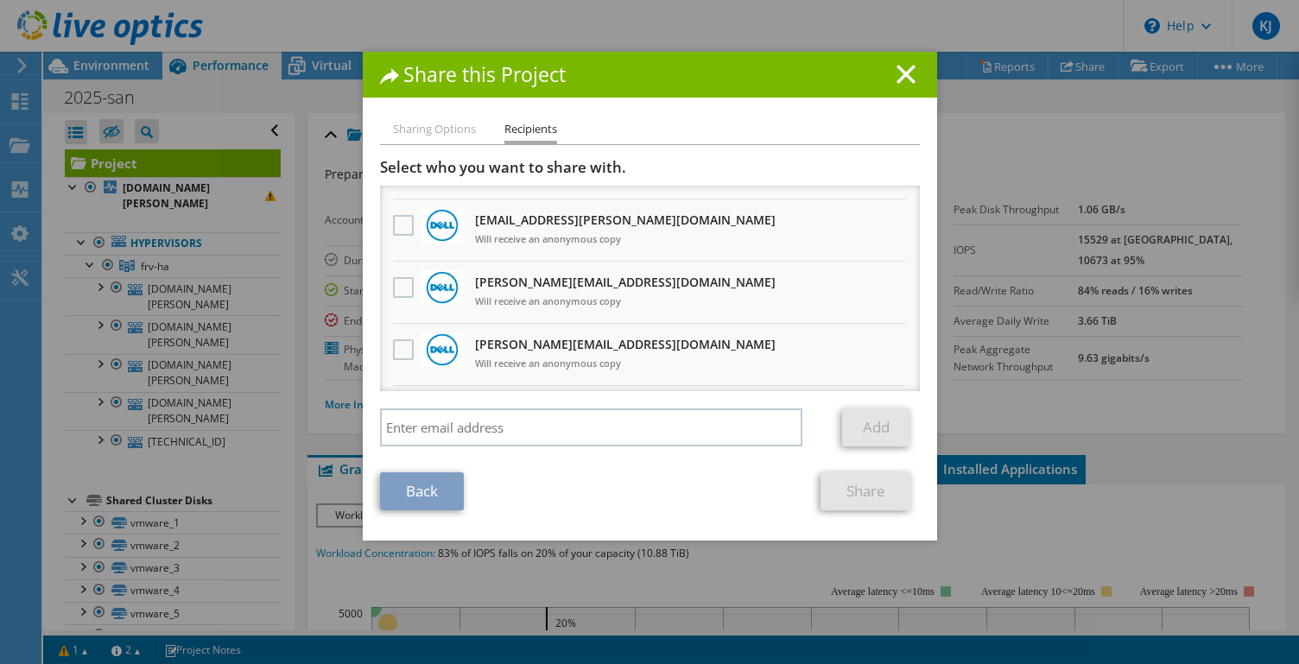
scroll to position [997, 0]
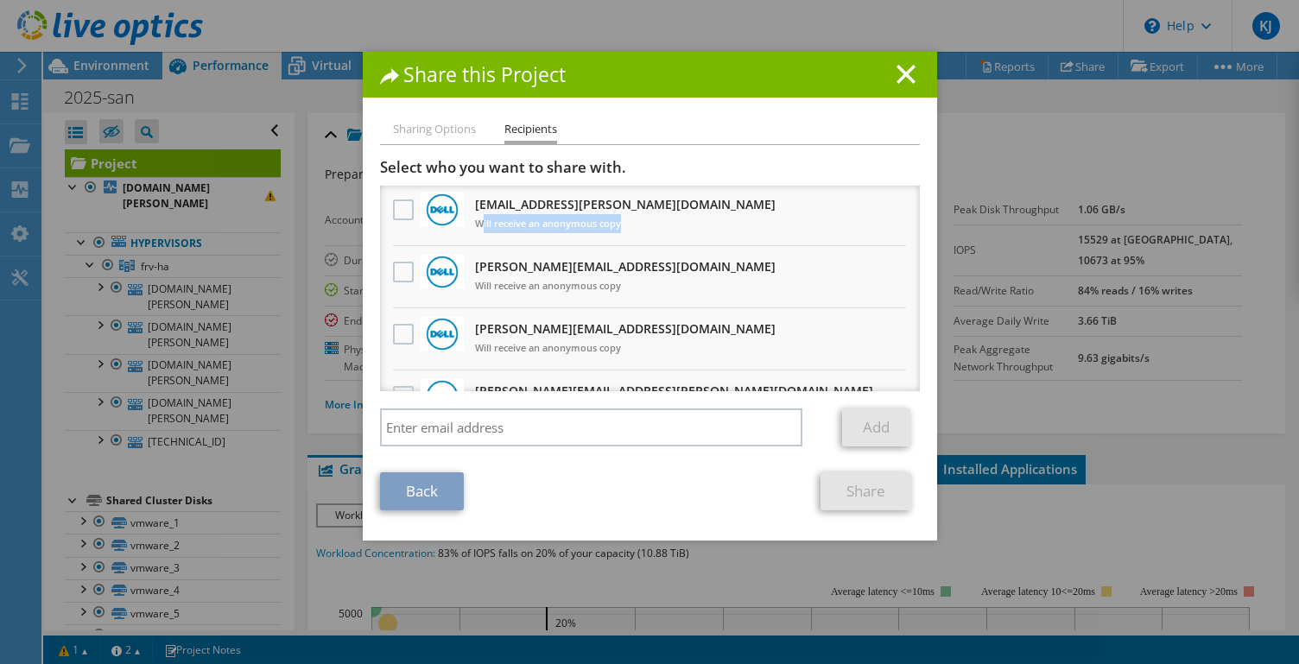
drag, startPoint x: 481, startPoint y: 226, endPoint x: 627, endPoint y: 229, distance: 146.0
click at [627, 229] on span "Will receive an anonymous copy" at bounding box center [625, 223] width 301 height 19
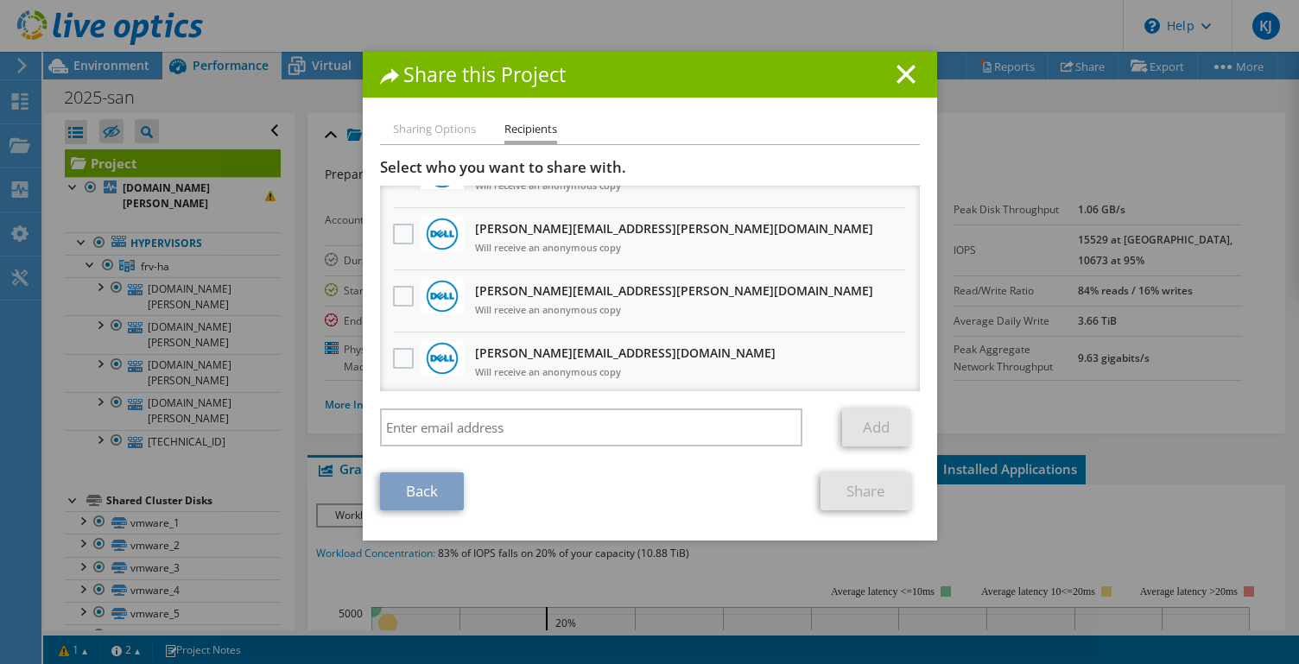
scroll to position [207, 0]
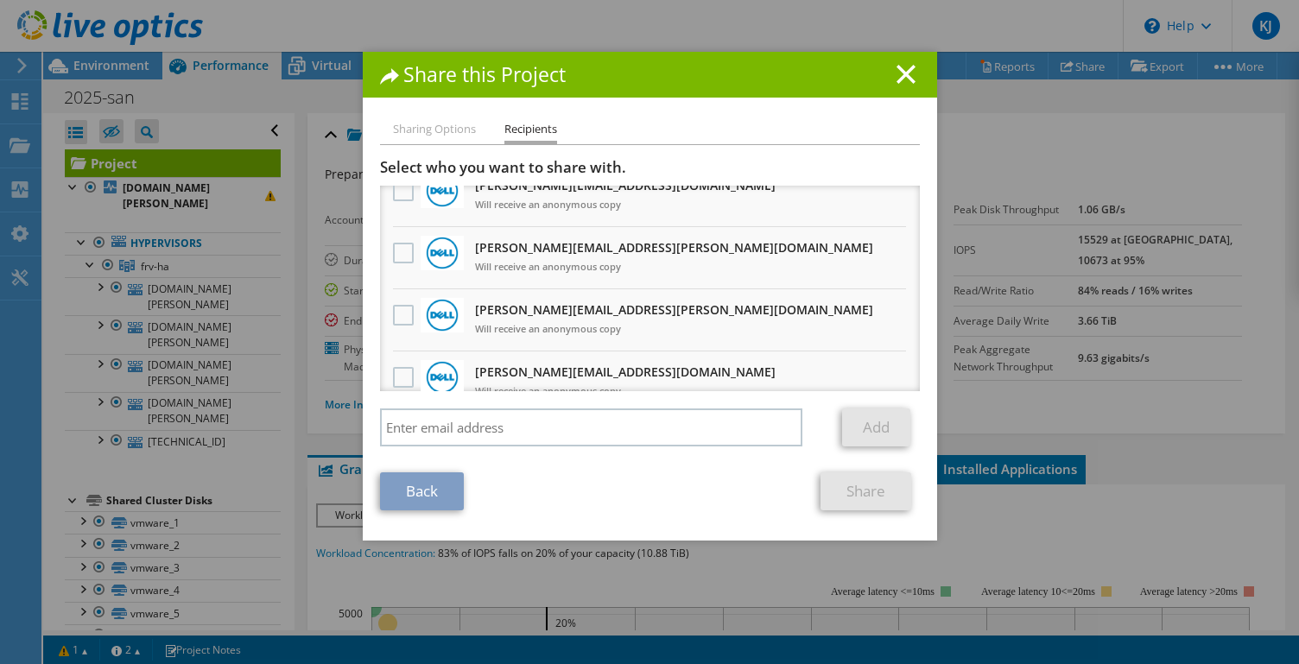
click at [436, 106] on div "Share this Project Sharing Options Recipients Link other users to this project …" at bounding box center [650, 296] width 574 height 489
click at [425, 145] on div "Sharing Options Recipients" at bounding box center [650, 132] width 540 height 26
click at [430, 124] on li "Sharing Options" at bounding box center [434, 130] width 83 height 22
click at [430, 136] on li "Sharing Options" at bounding box center [434, 130] width 83 height 22
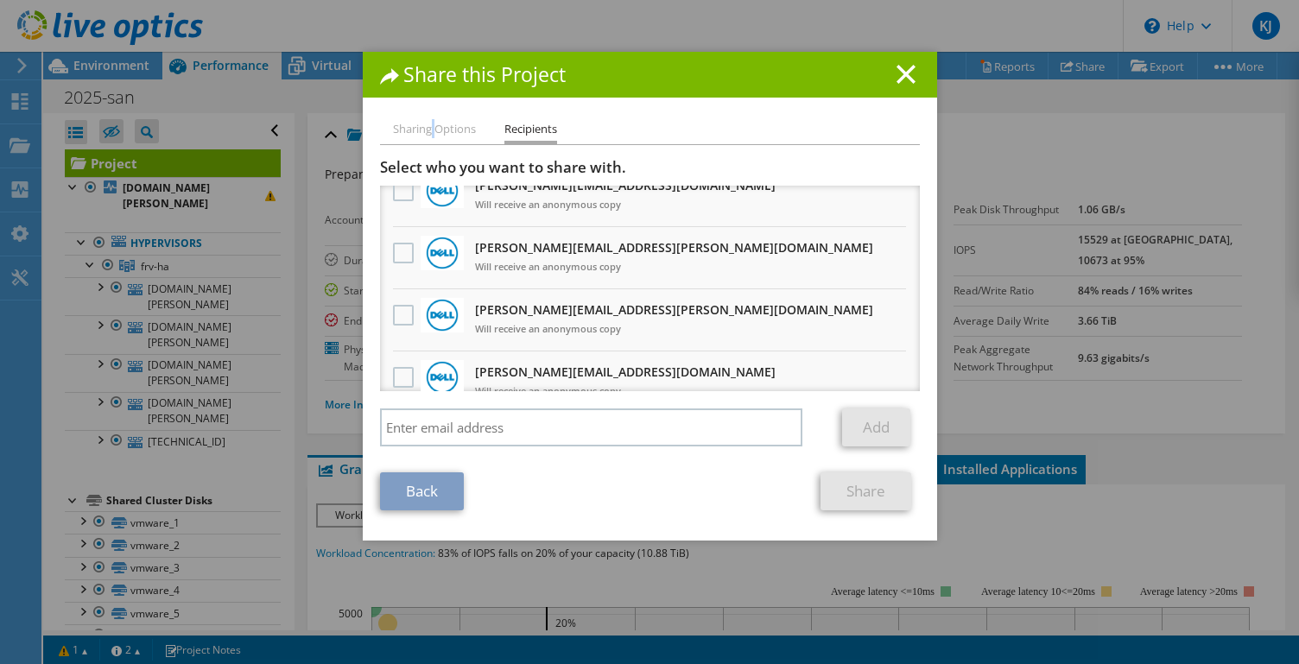
click at [415, 510] on link "Back" at bounding box center [422, 492] width 84 height 38
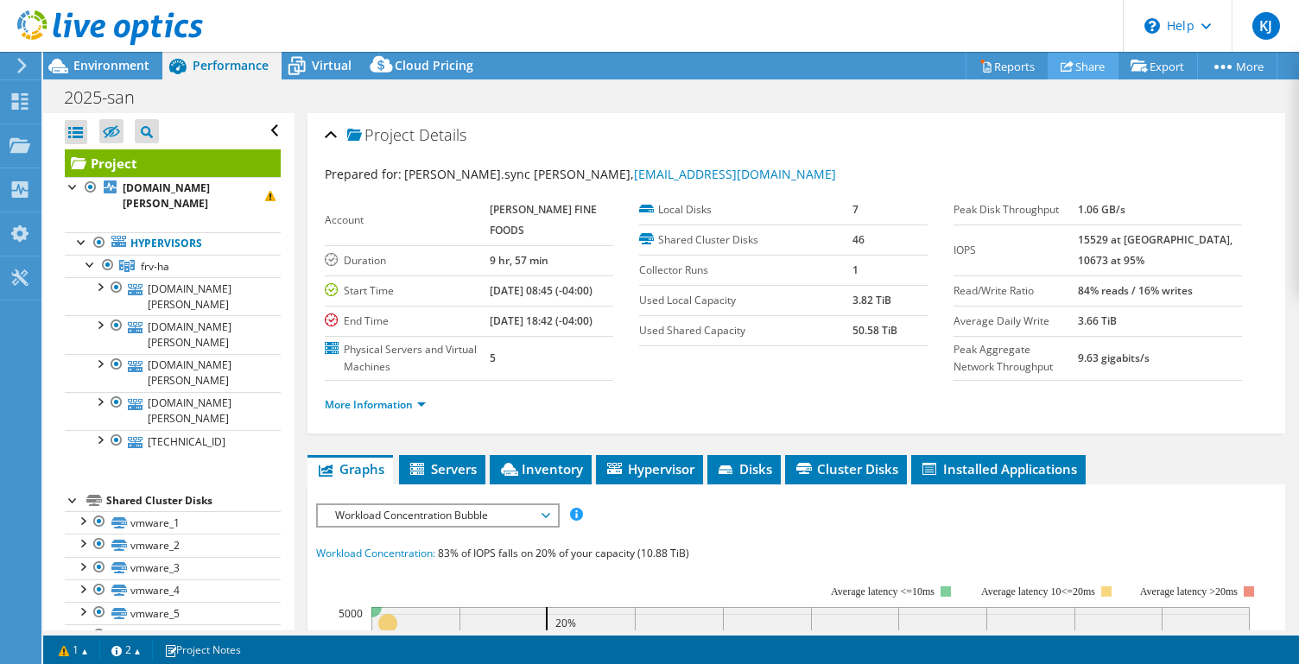
click at [1069, 68] on link "Share" at bounding box center [1083, 66] width 71 height 27
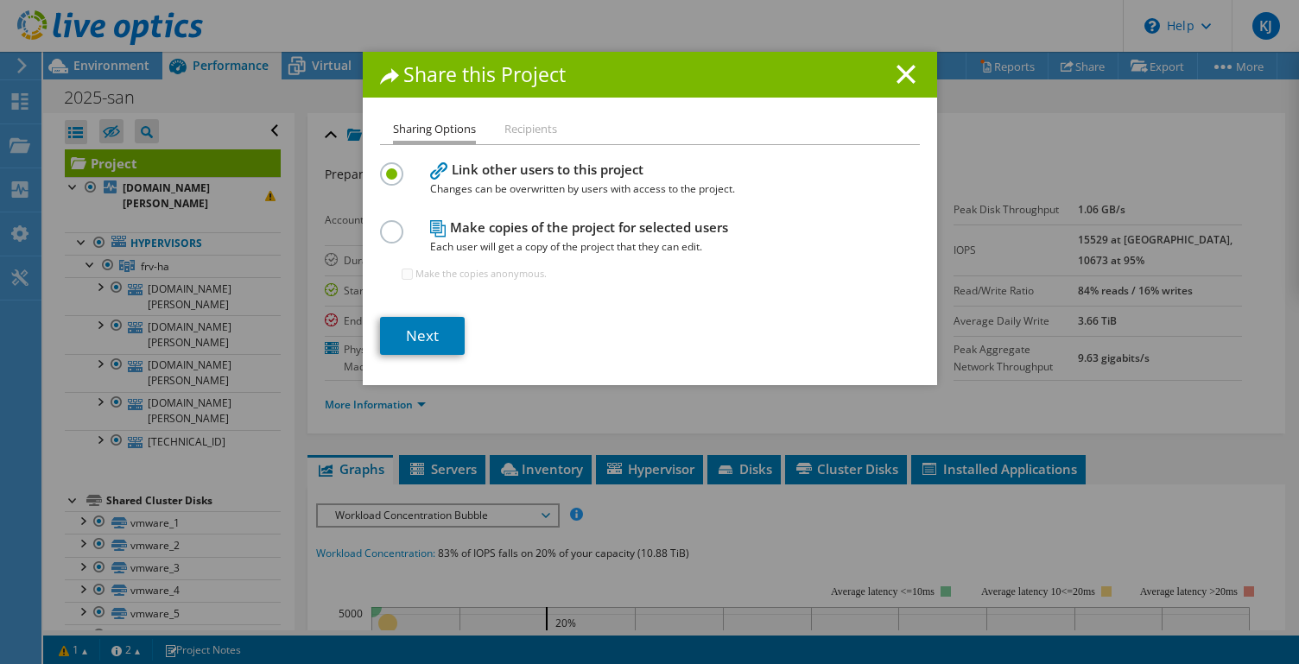
click at [390, 225] on label at bounding box center [395, 222] width 30 height 4
click at [0, 0] on input "radio" at bounding box center [0, 0] width 0 height 0
click at [397, 167] on label at bounding box center [395, 164] width 30 height 4
click at [0, 0] on input "radio" at bounding box center [0, 0] width 0 height 0
click at [544, 128] on li "Recipients" at bounding box center [530, 130] width 53 height 22
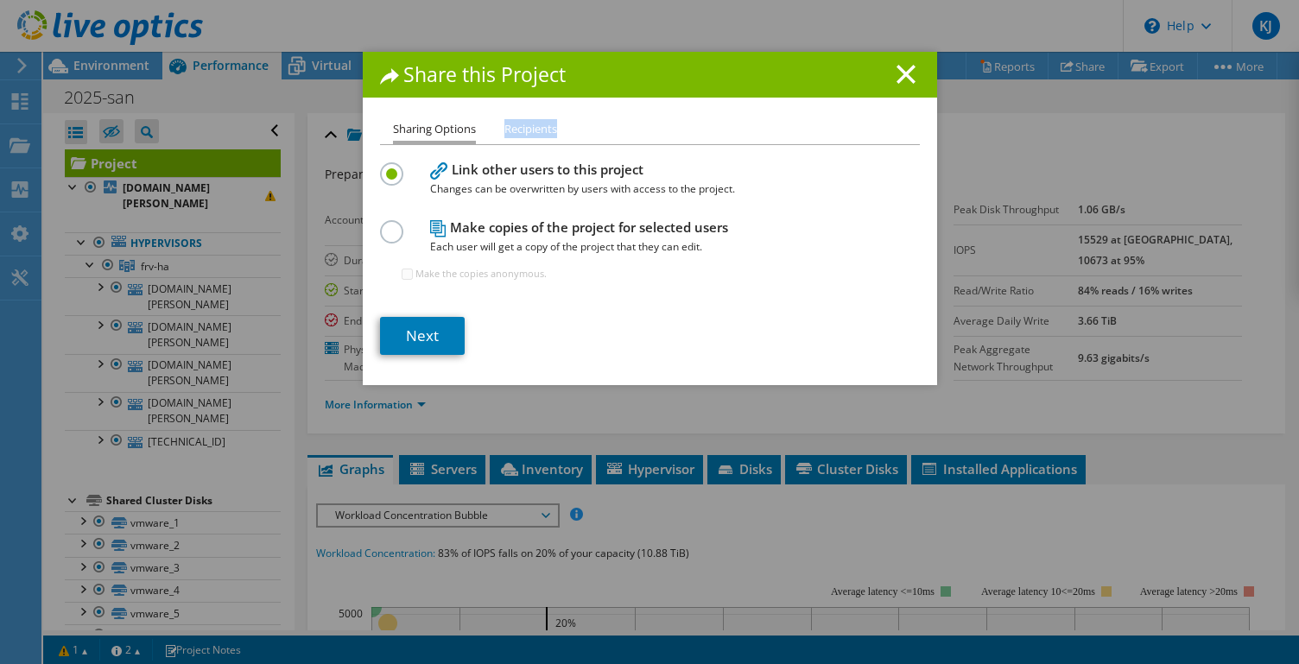
click at [544, 128] on li "Recipients" at bounding box center [530, 130] width 53 height 22
click at [473, 181] on span "Changes can be overwritten by users with access to the project." at bounding box center [646, 189] width 432 height 19
click at [397, 225] on label at bounding box center [395, 222] width 30 height 4
click at [0, 0] on input "radio" at bounding box center [0, 0] width 0 height 0
click at [429, 338] on link "Next" at bounding box center [422, 336] width 85 height 38
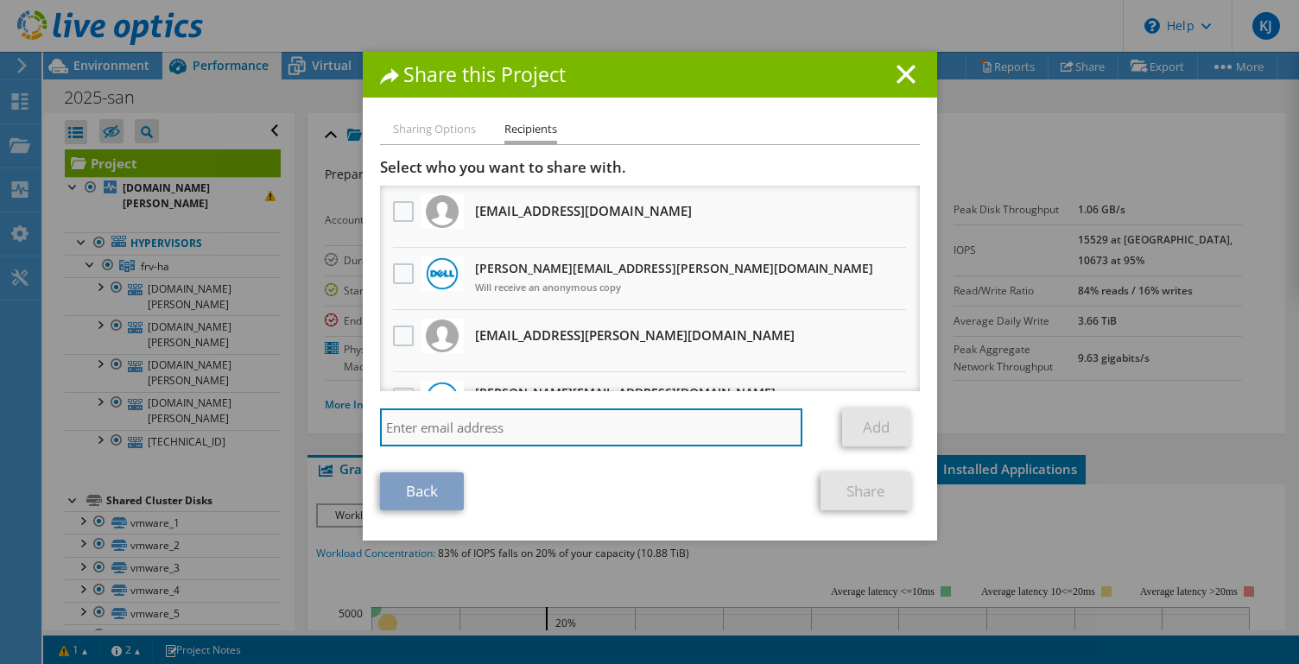
click at [532, 428] on input "search" at bounding box center [591, 428] width 423 height 38
type input "[PERSON_NAME][EMAIL_ADDRESS][PERSON_NAME][DOMAIN_NAME]"
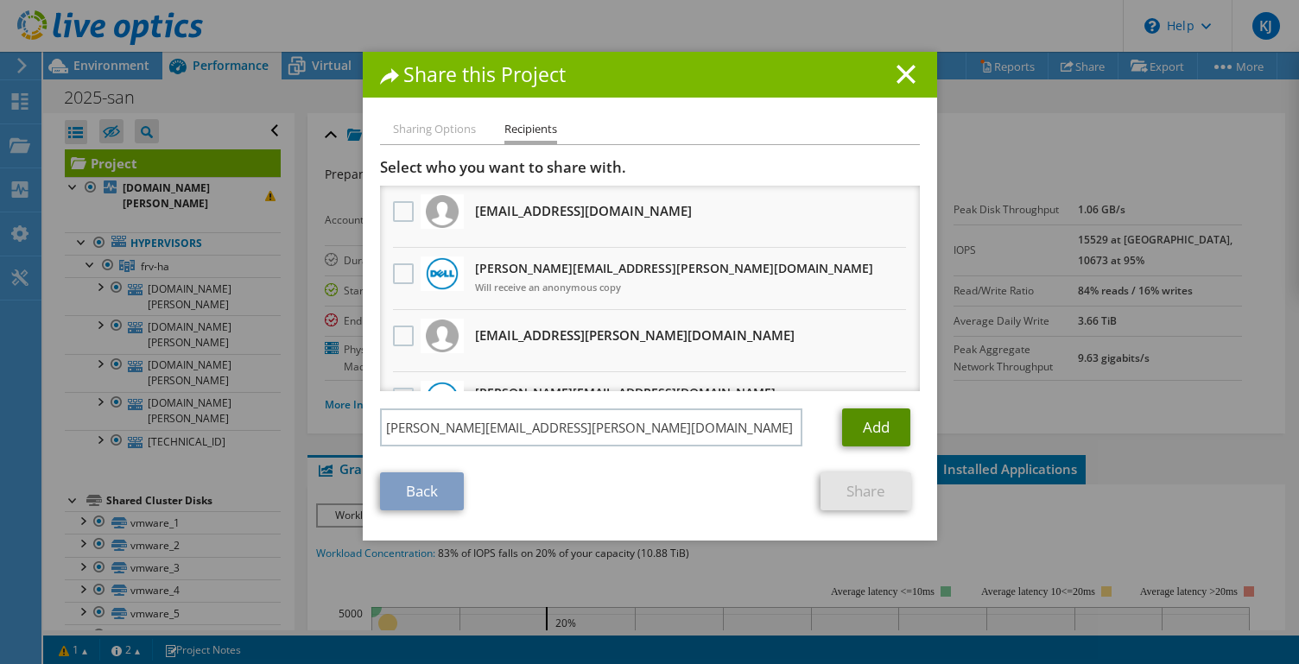
click at [870, 435] on link "Add" at bounding box center [876, 428] width 68 height 38
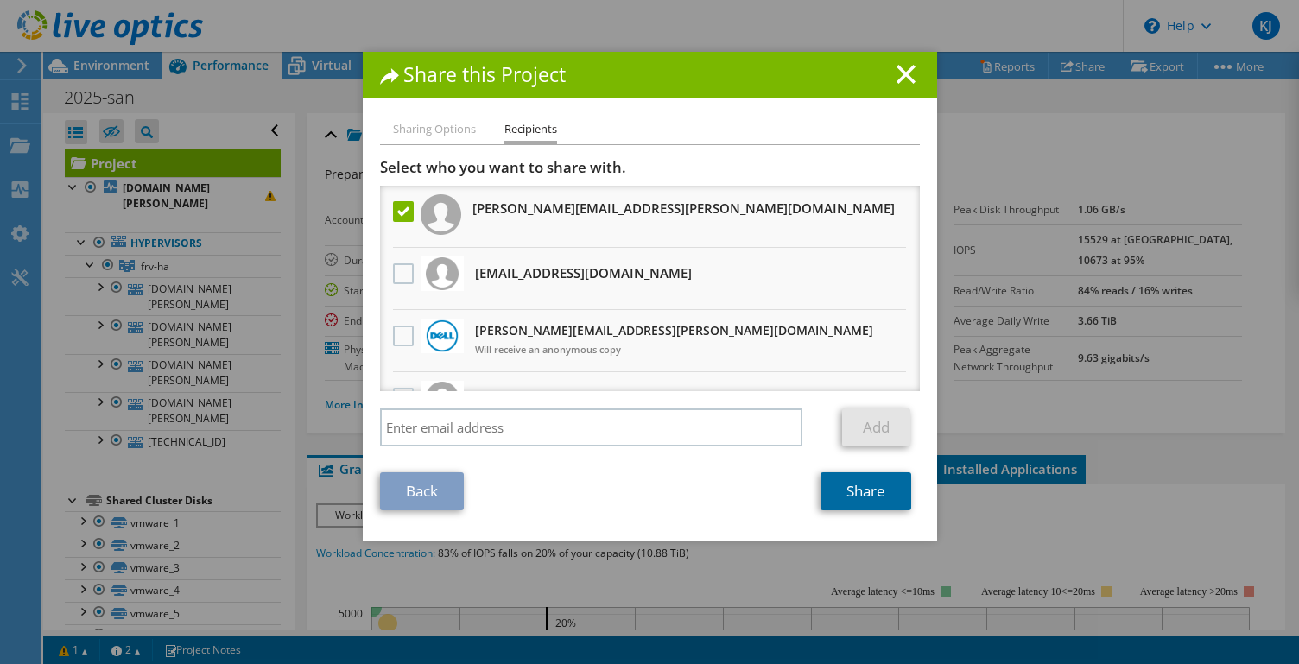
click at [855, 499] on link "Share" at bounding box center [866, 492] width 91 height 38
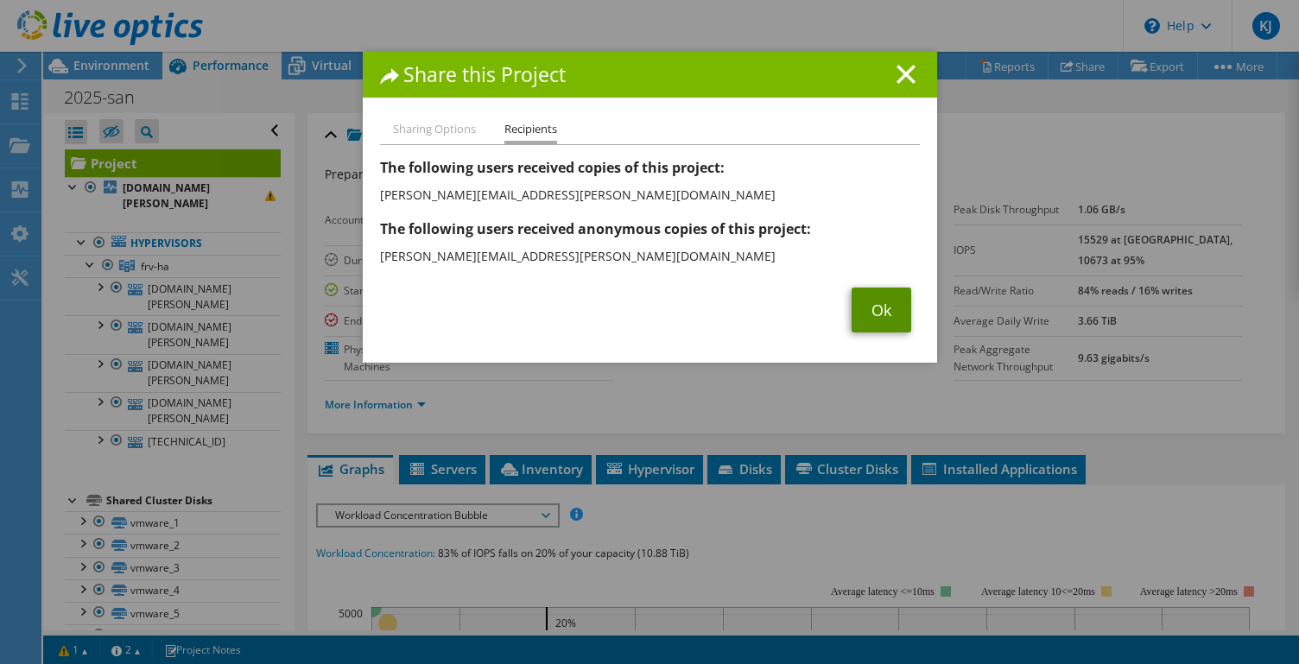
click at [861, 303] on link "Ok" at bounding box center [882, 310] width 60 height 45
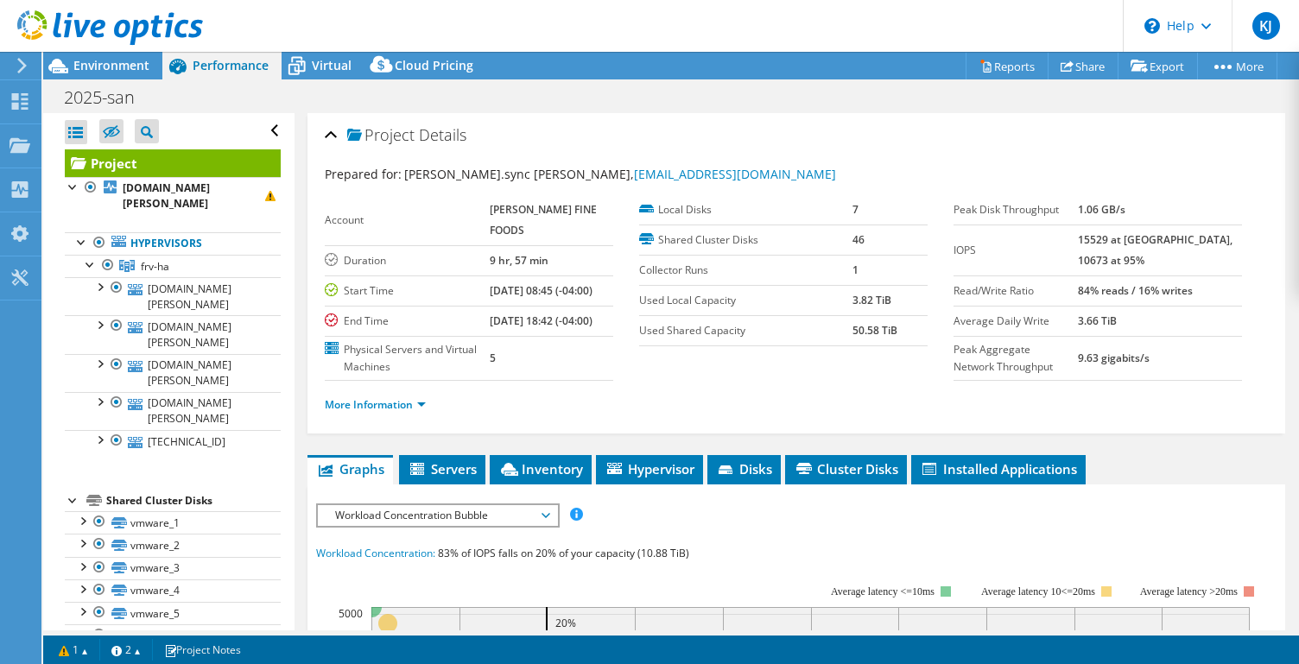
click at [1041, 108] on div "2025-san Print" at bounding box center [671, 97] width 1256 height 32
click at [1061, 71] on use at bounding box center [1067, 65] width 13 height 11
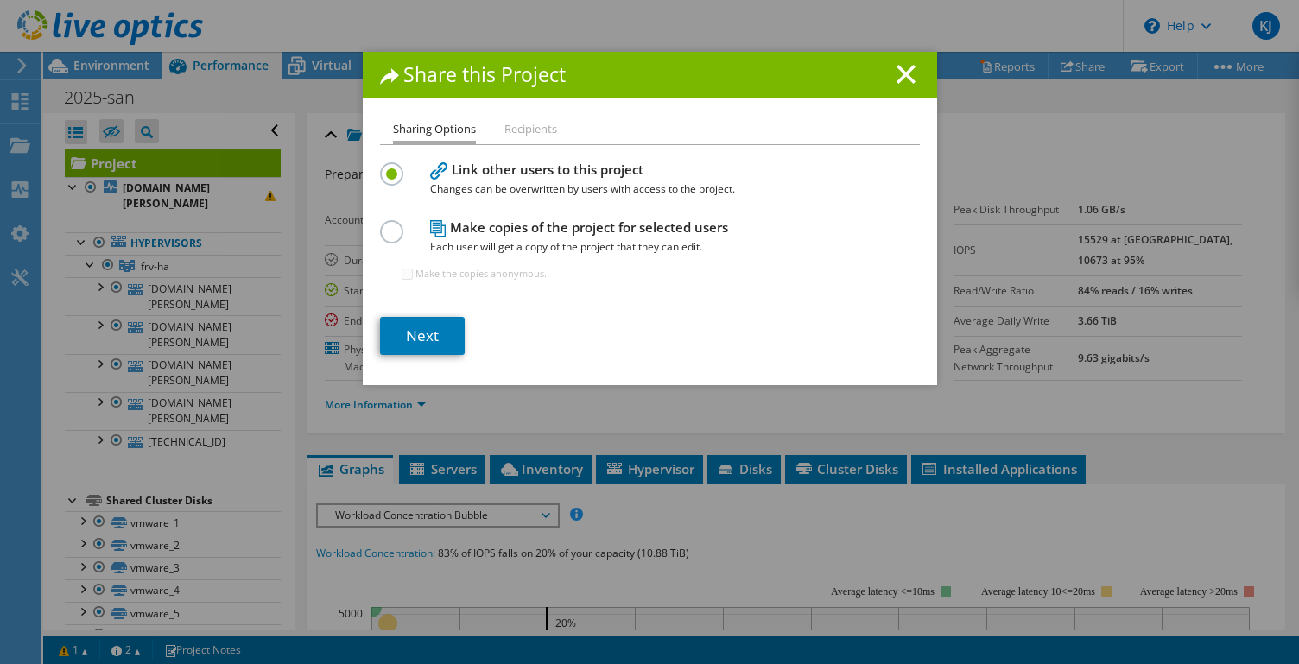
click at [895, 67] on h1 "Share this Project" at bounding box center [650, 75] width 540 height 20
click at [881, 74] on h1 "Share this Project" at bounding box center [650, 75] width 540 height 20
click at [899, 73] on icon at bounding box center [906, 74] width 19 height 19
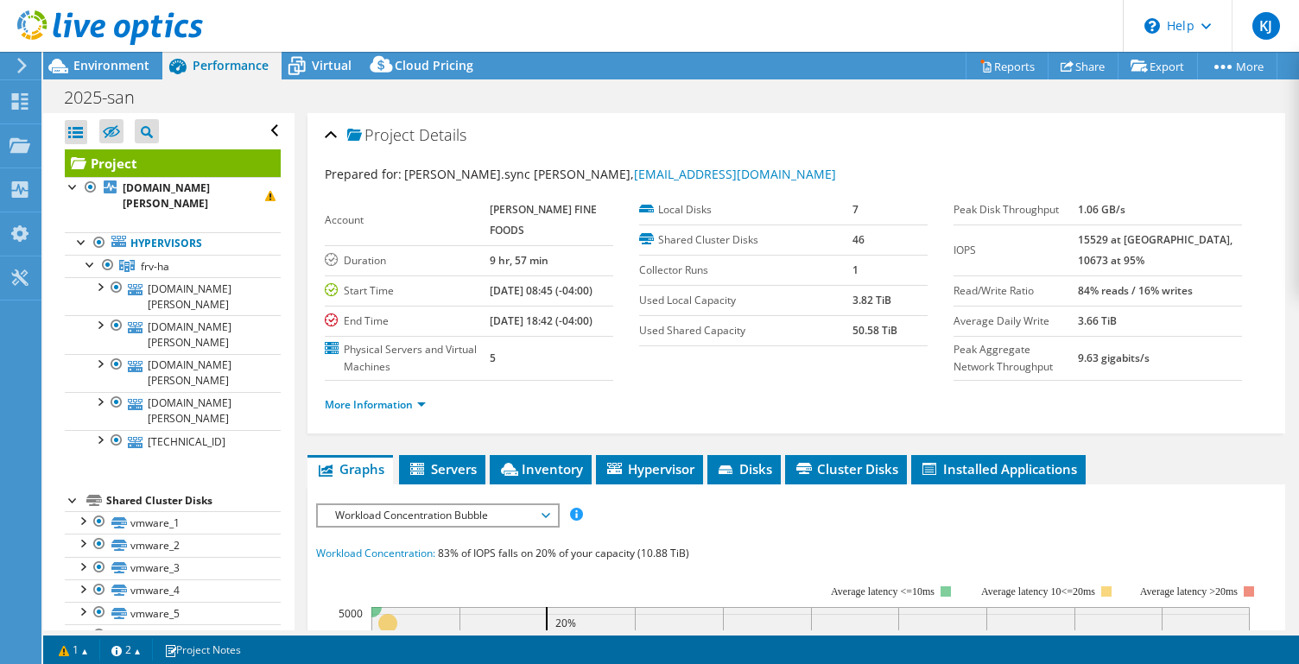
click at [642, 381] on section "Account [PERSON_NAME] FINE FOODS Duration 9 hr, 57 min Start Time [DATE] 08:45 …" at bounding box center [639, 288] width 629 height 186
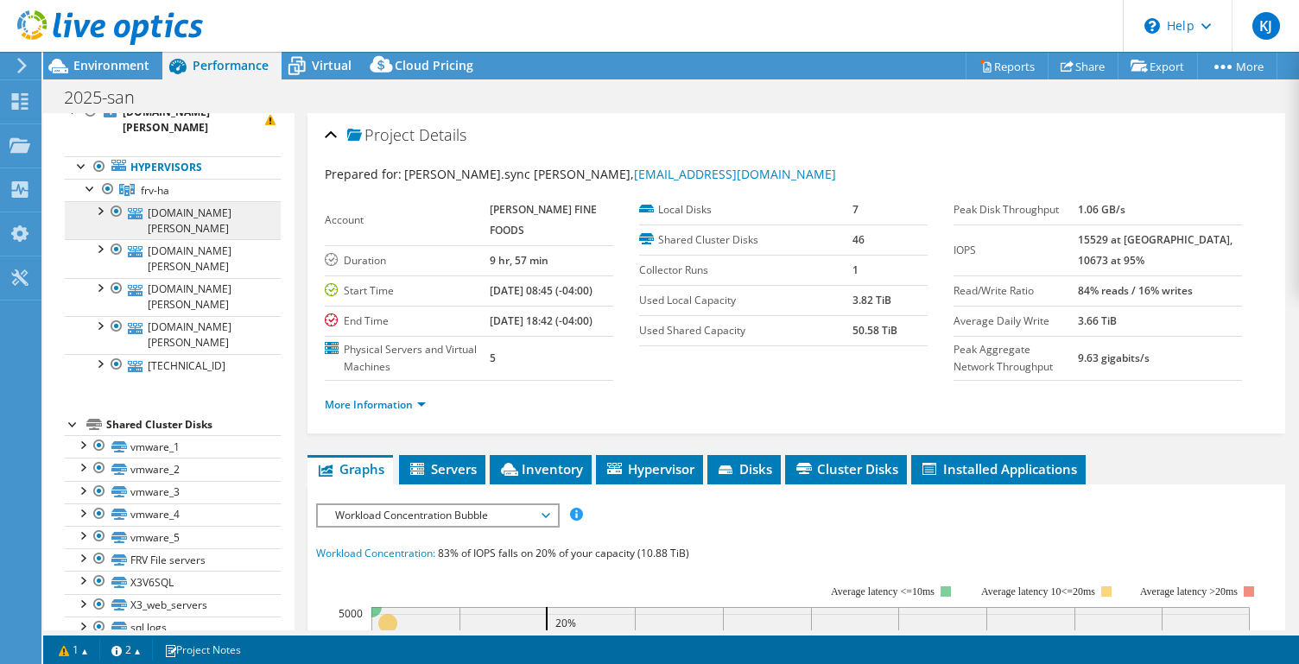
scroll to position [0, 0]
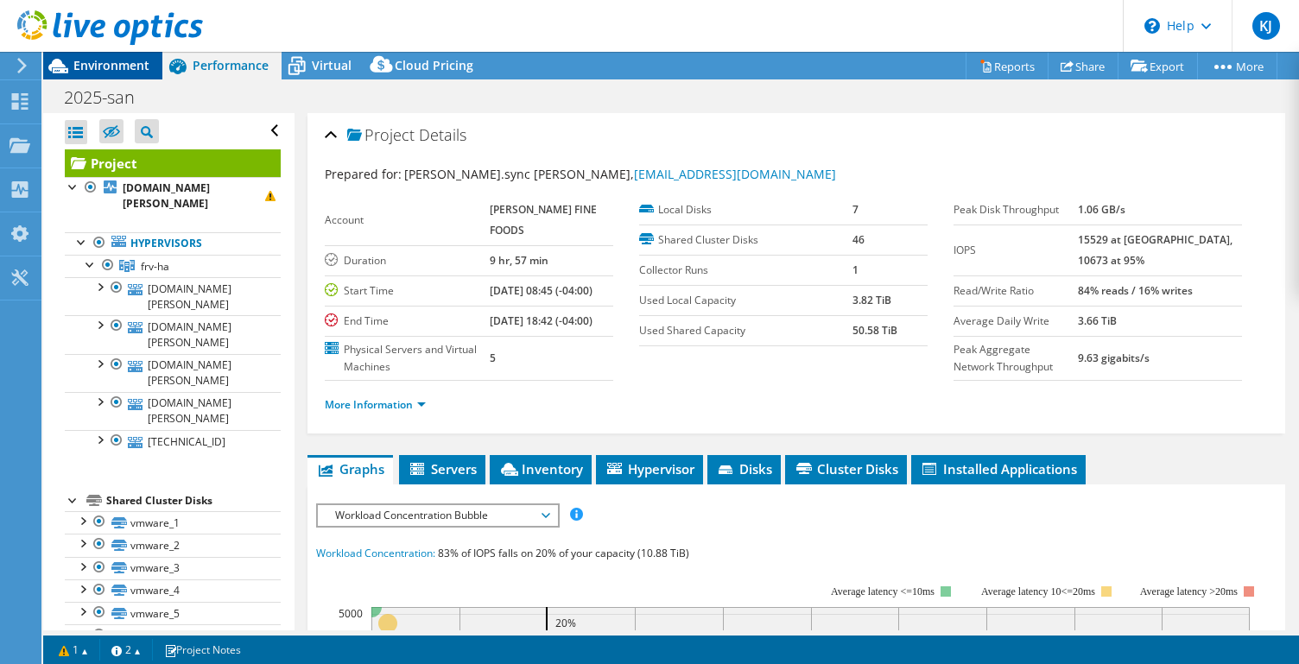
click at [130, 63] on span "Environment" at bounding box center [111, 65] width 76 height 16
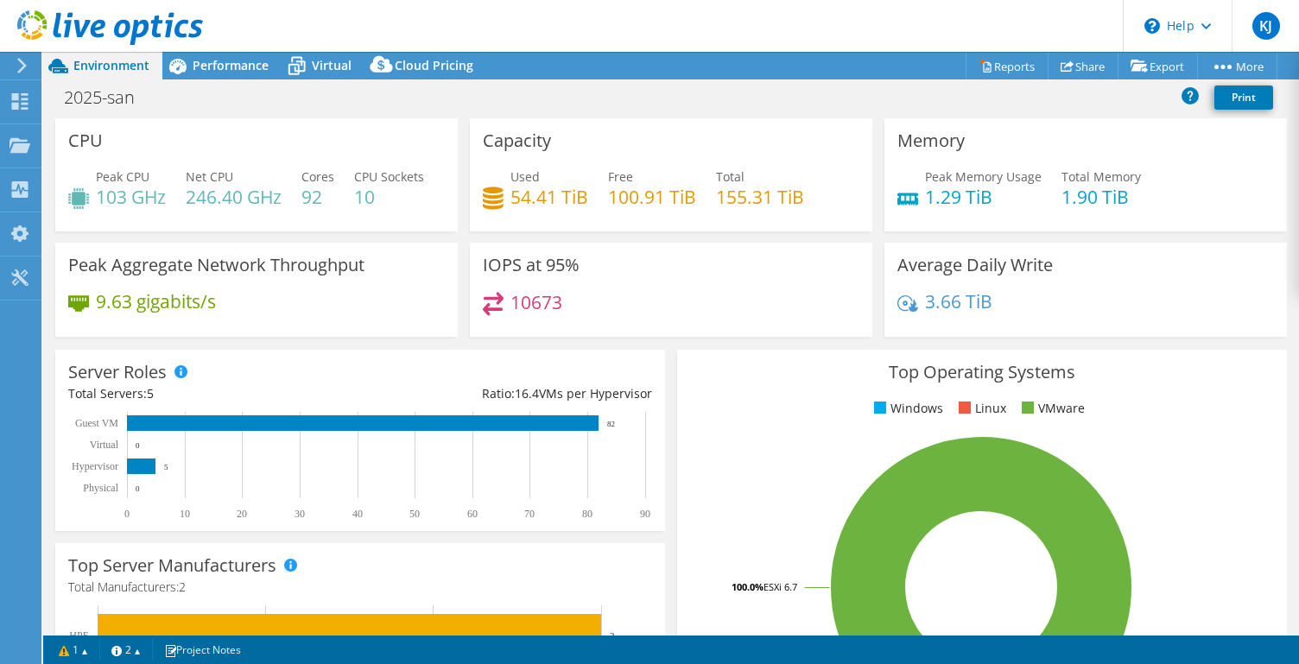
click at [515, 150] on h3 "Capacity" at bounding box center [517, 140] width 68 height 19
click at [242, 64] on span "Performance" at bounding box center [231, 65] width 76 height 16
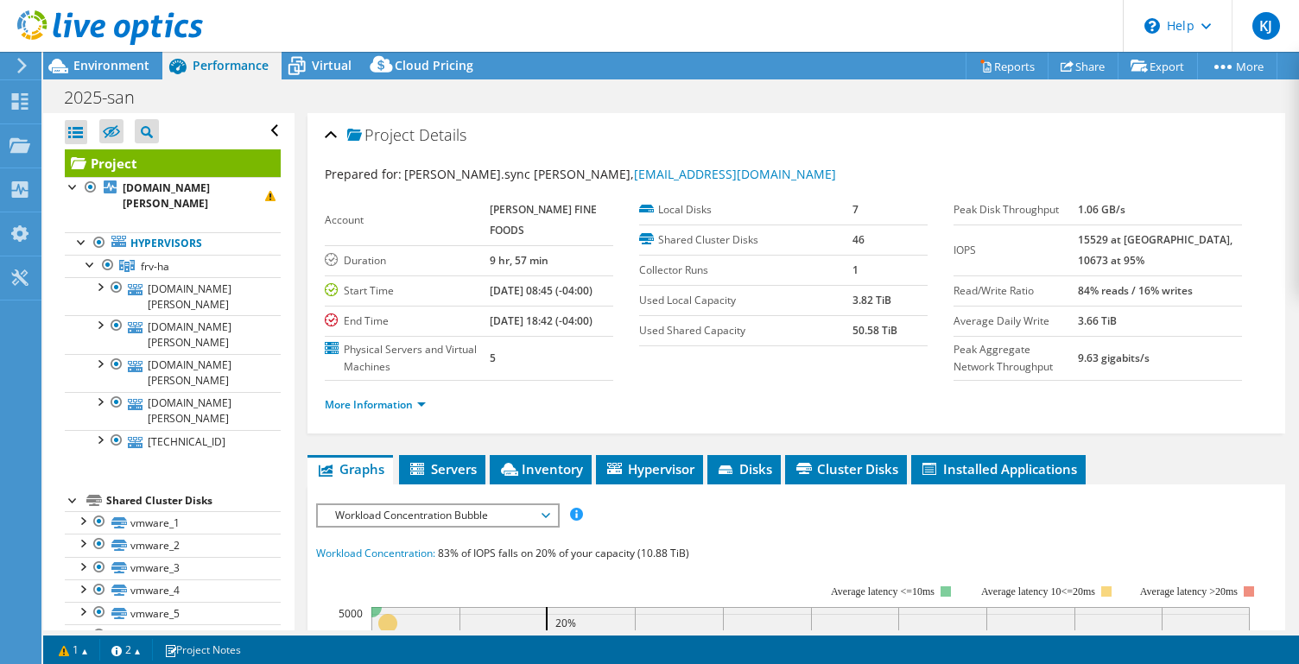
click at [143, 51] on div at bounding box center [101, 29] width 203 height 58
click at [140, 60] on span "Environment" at bounding box center [111, 65] width 76 height 16
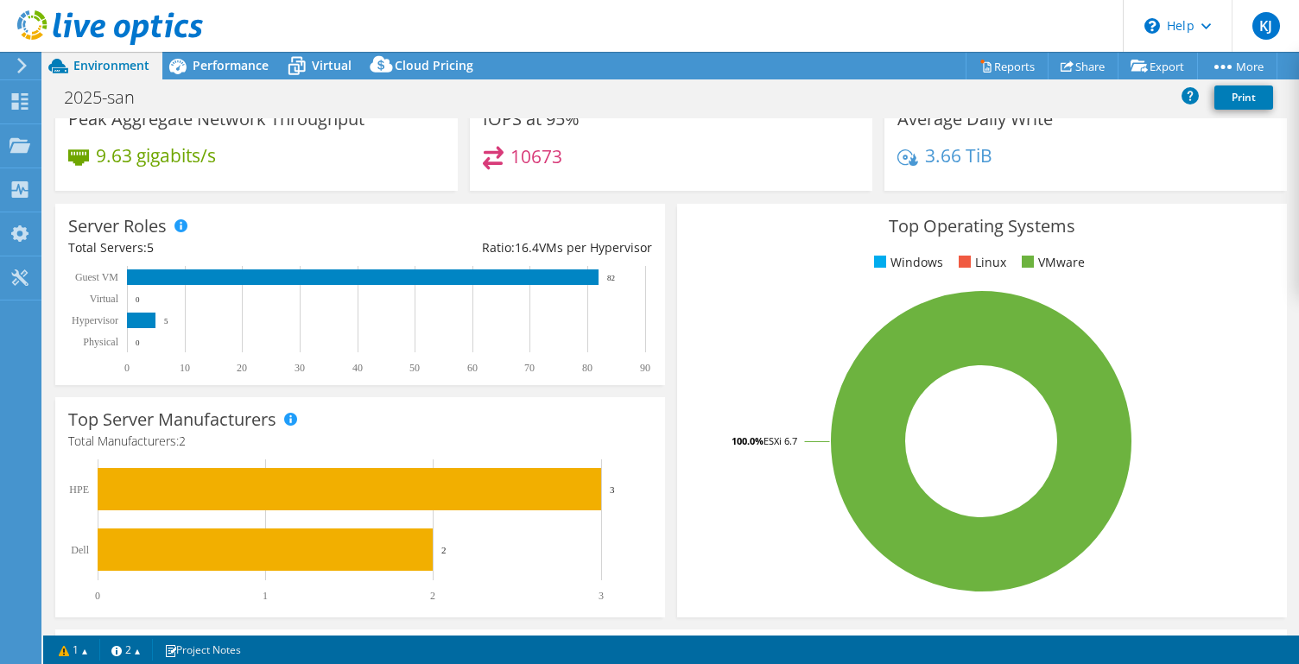
scroll to position [488, 0]
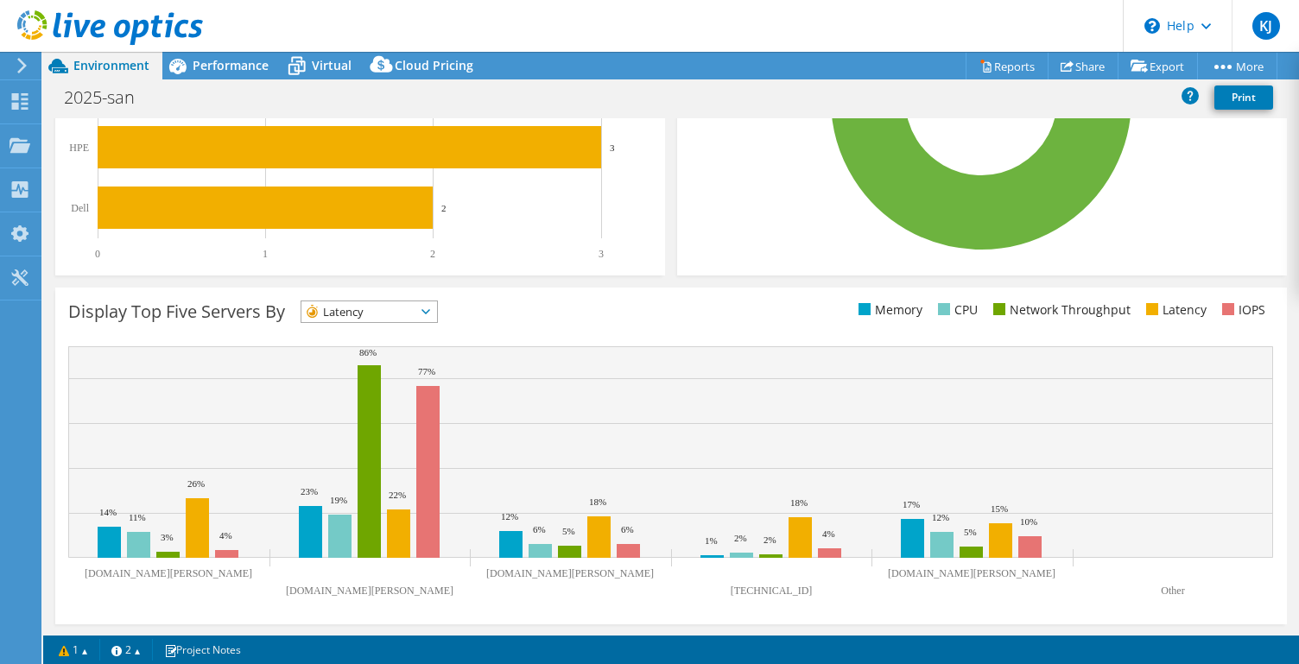
click at [358, 314] on span "Latency" at bounding box center [358, 311] width 114 height 21
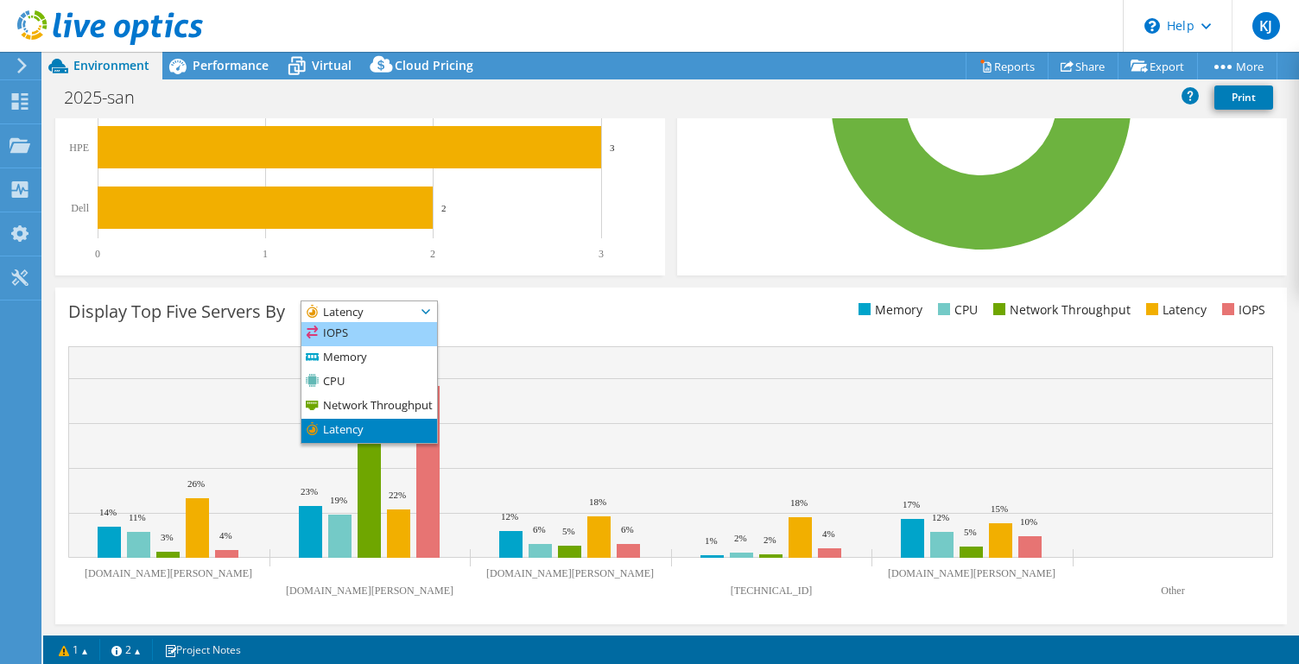
click at [368, 333] on li "IOPS" at bounding box center [369, 334] width 136 height 24
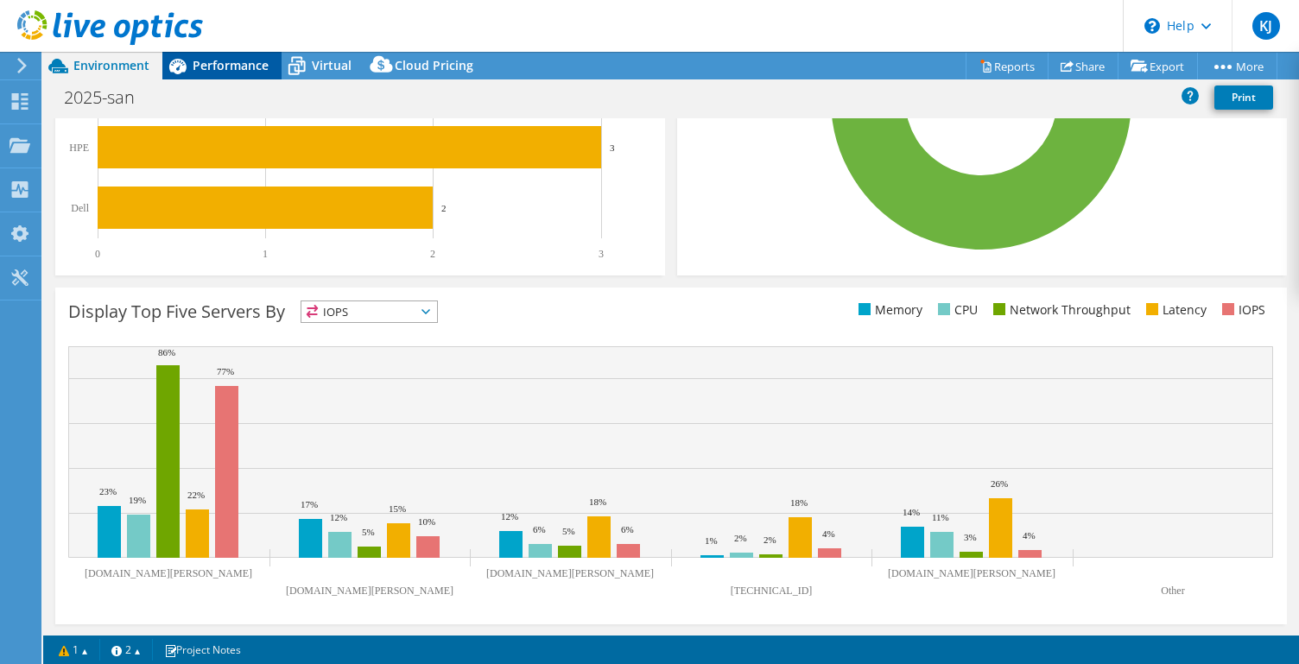
click at [254, 64] on span "Performance" at bounding box center [231, 65] width 76 height 16
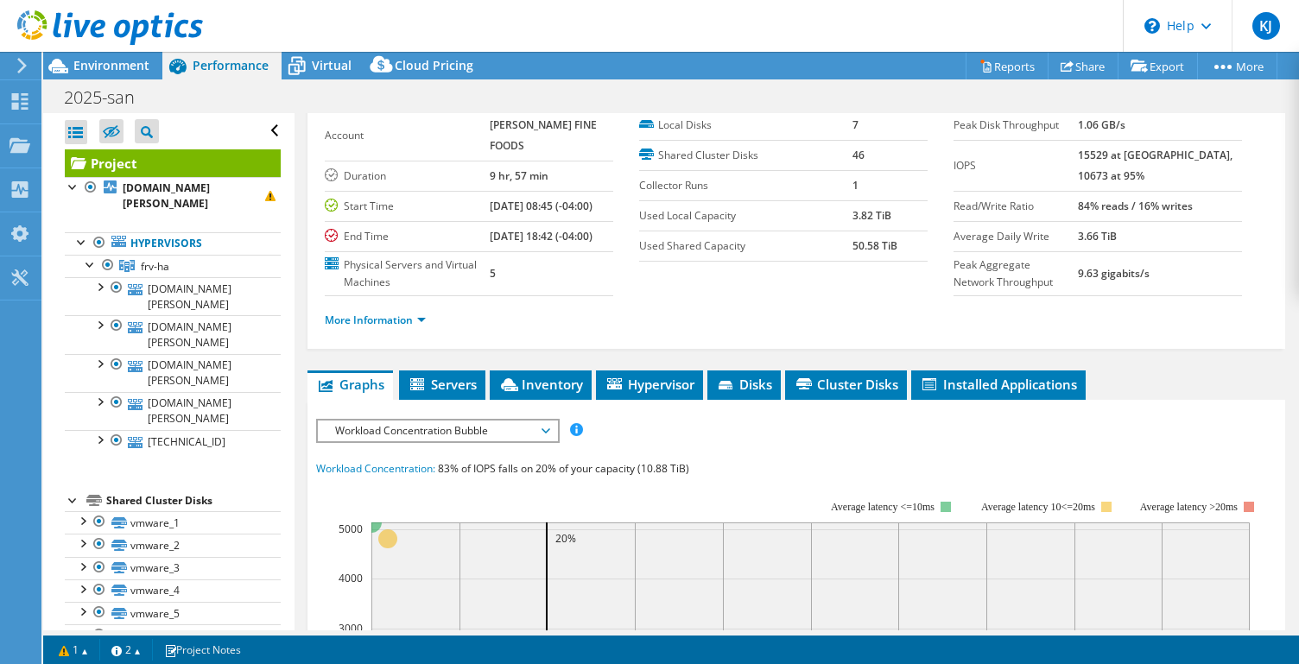
scroll to position [123, 0]
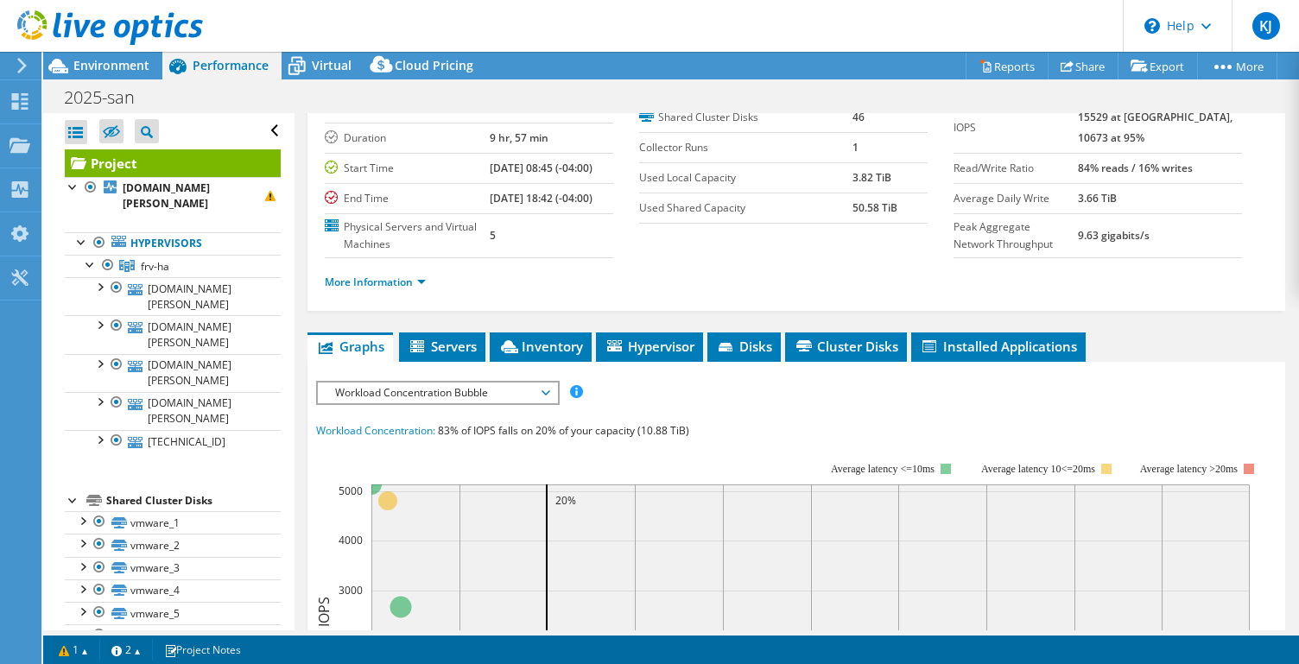
click at [188, 491] on div "Shared Cluster Disks" at bounding box center [193, 501] width 174 height 21
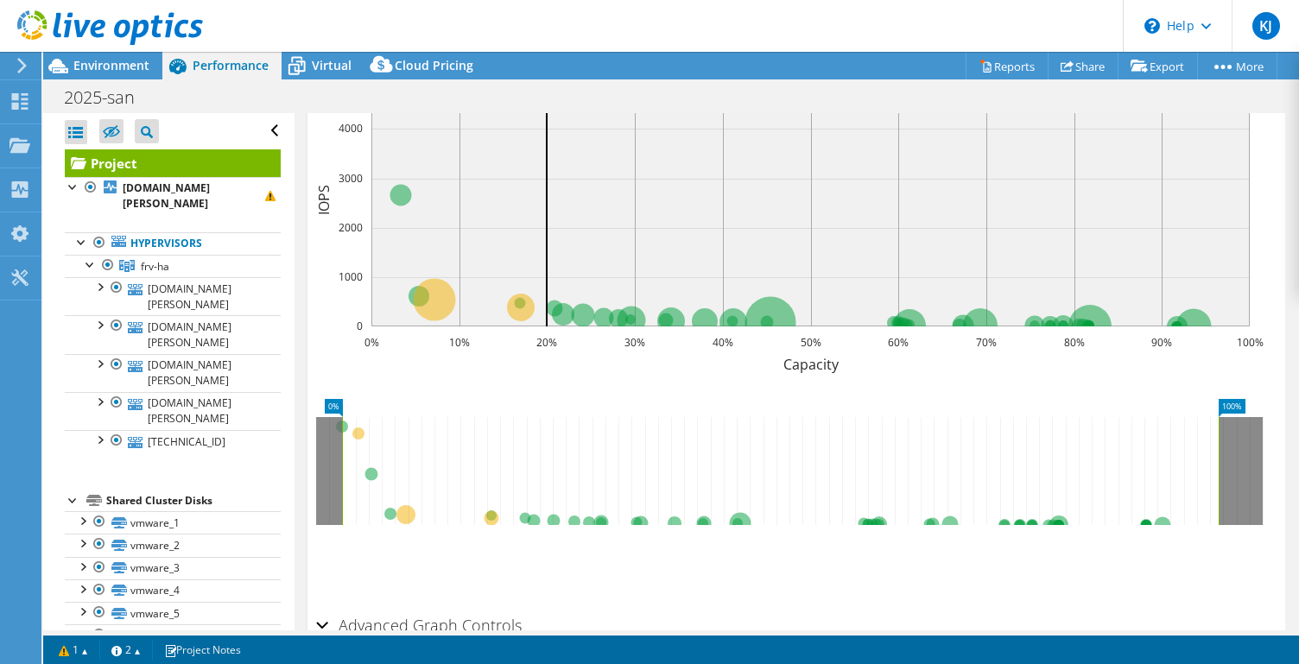
scroll to position [247, 0]
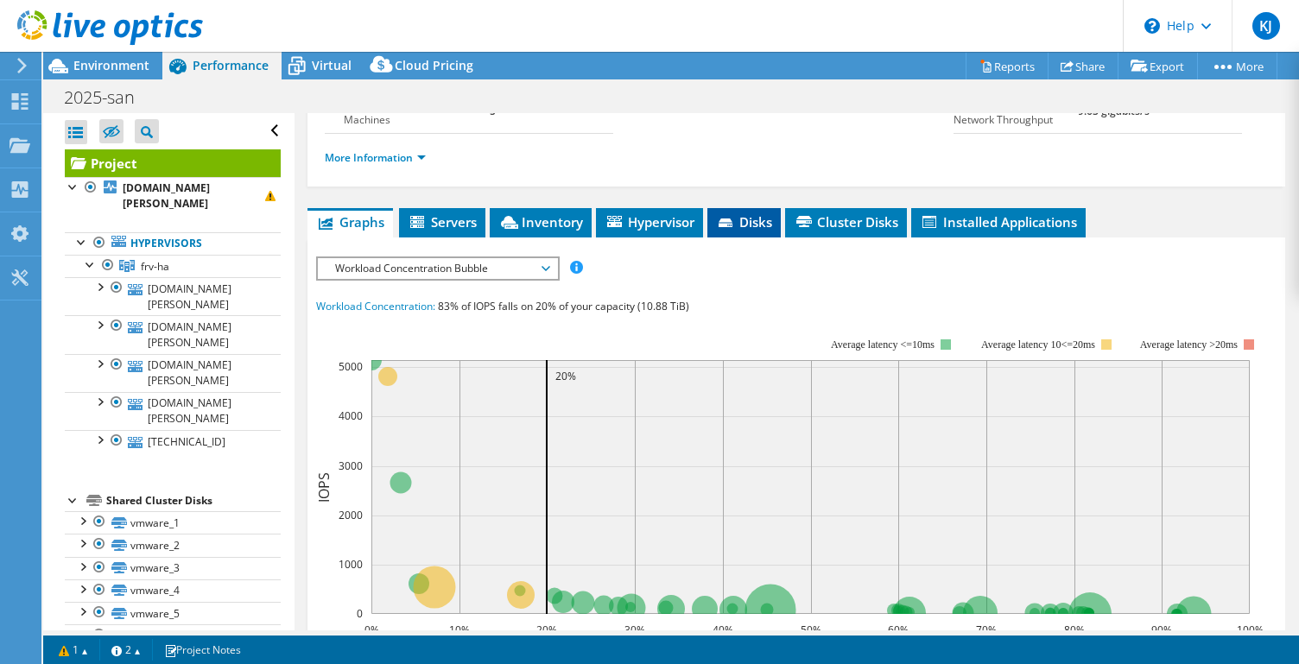
click at [736, 230] on icon at bounding box center [727, 224] width 17 height 11
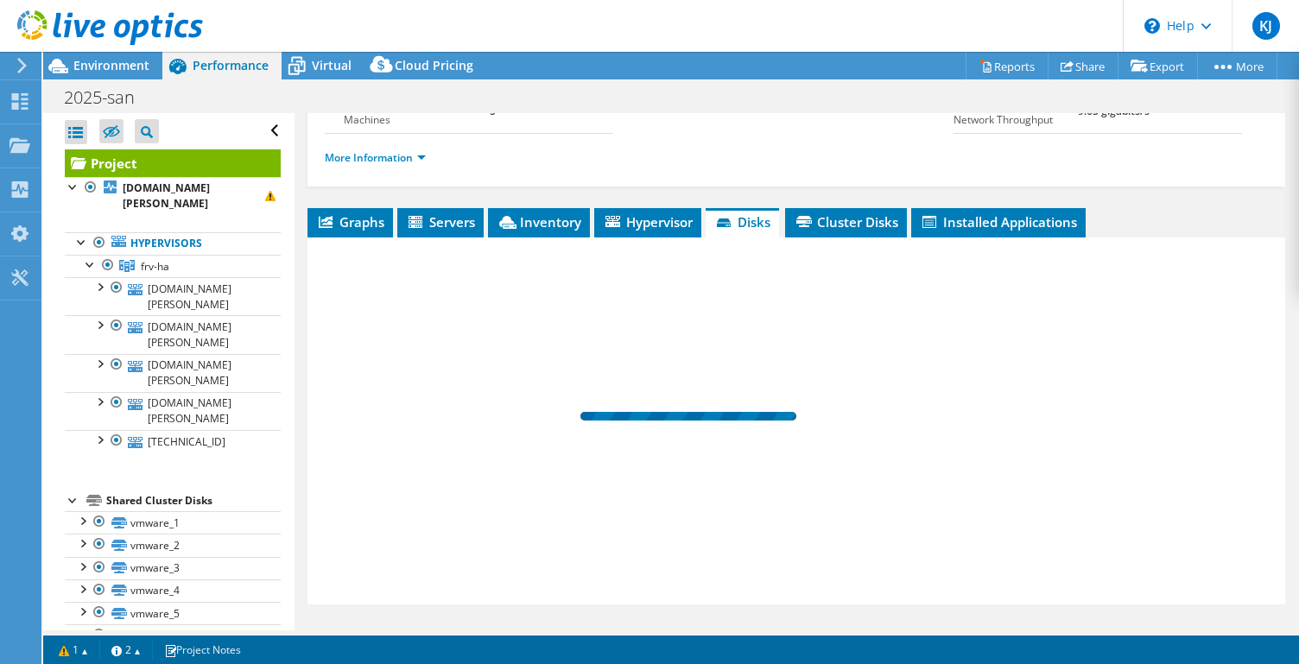
scroll to position [307, 0]
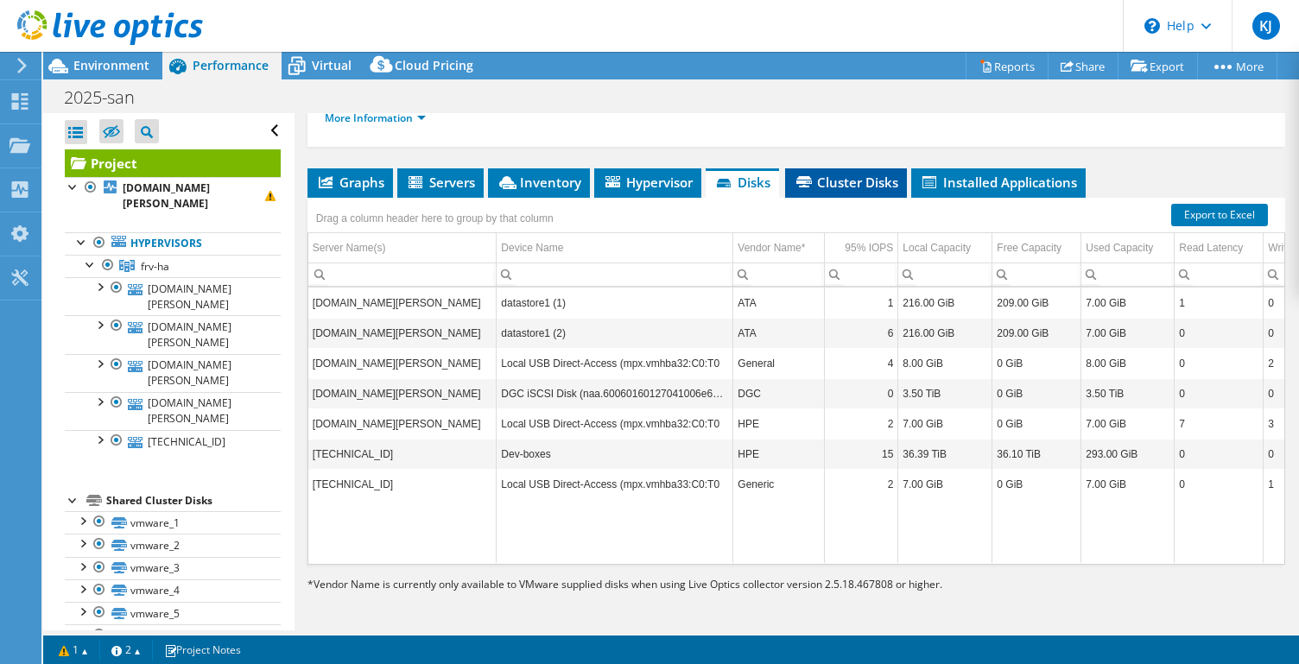
click at [852, 184] on span "Cluster Disks" at bounding box center [846, 182] width 105 height 17
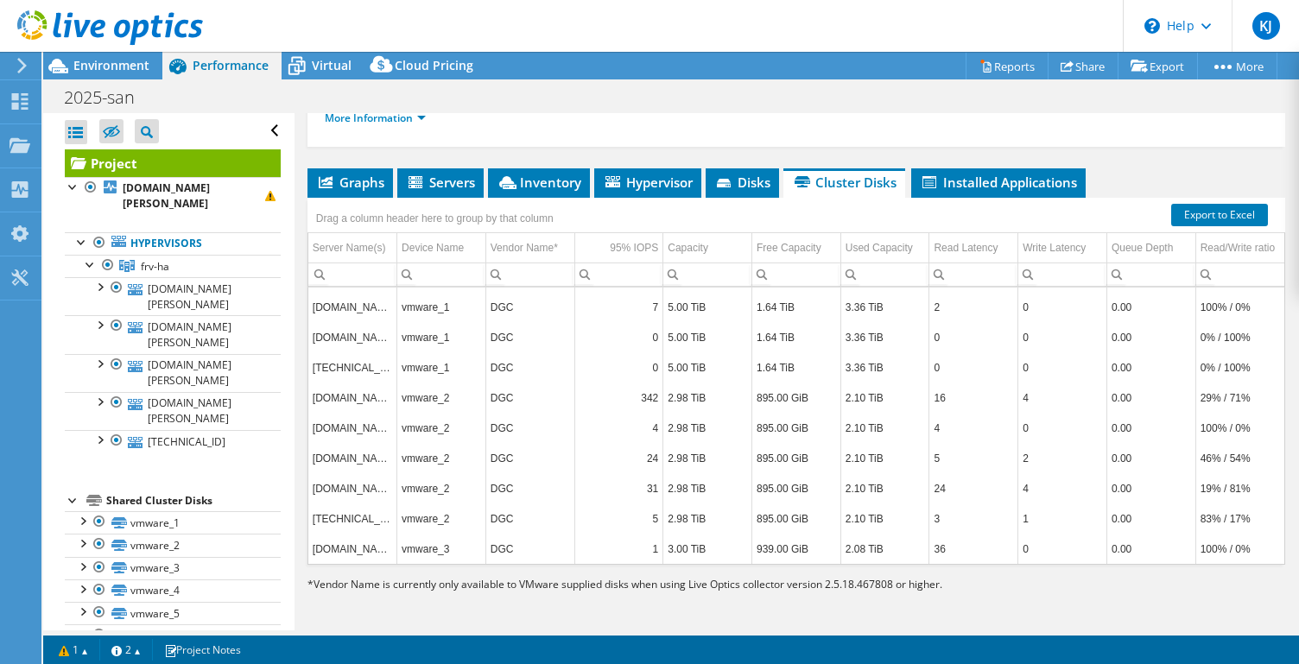
scroll to position [0, 0]
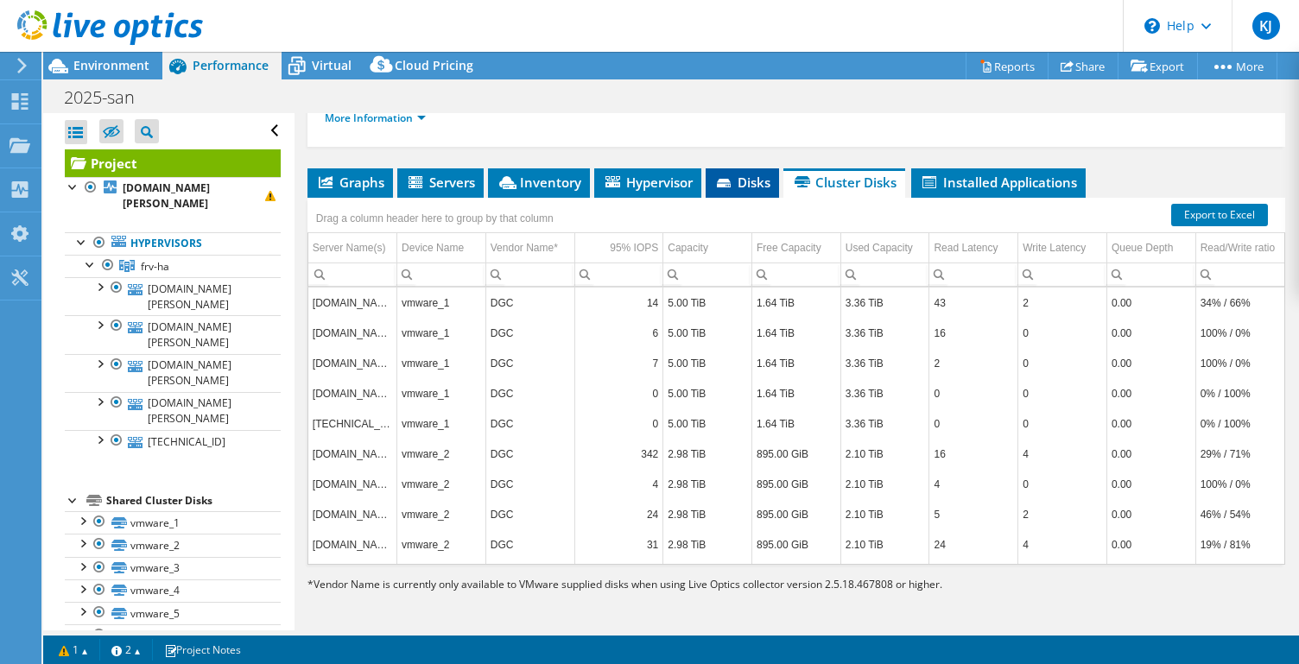
click at [739, 181] on span "Disks" at bounding box center [742, 182] width 56 height 17
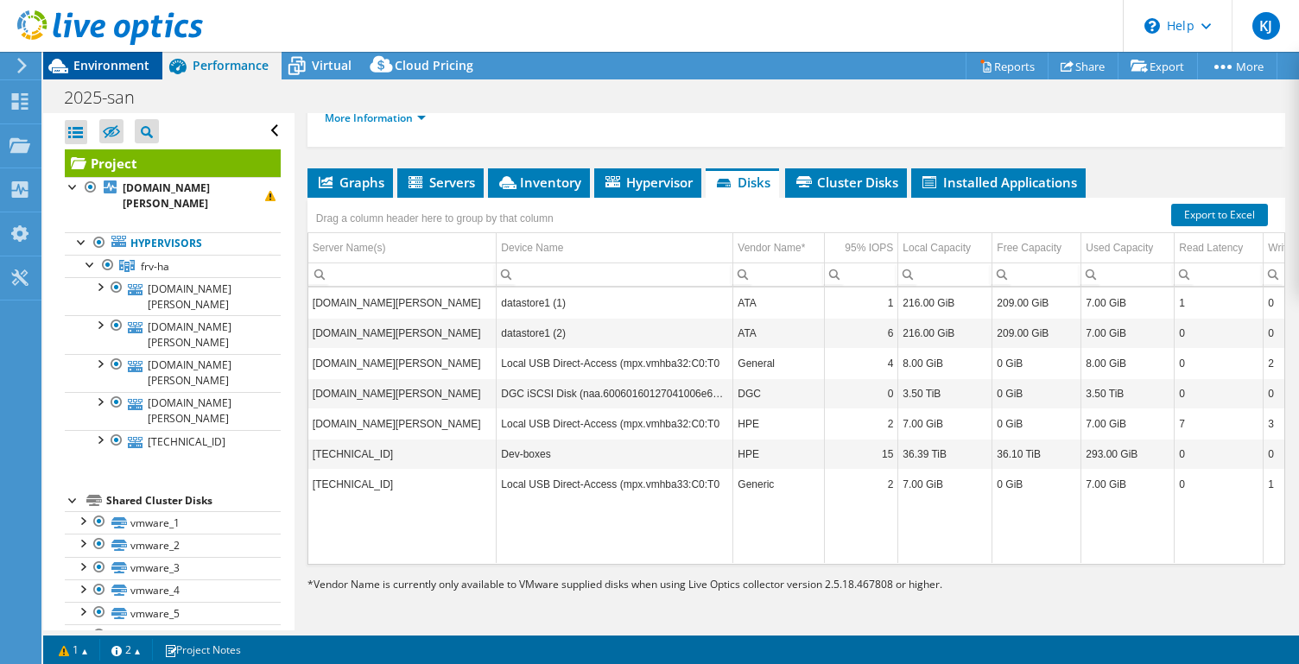
click at [135, 63] on span "Environment" at bounding box center [111, 65] width 76 height 16
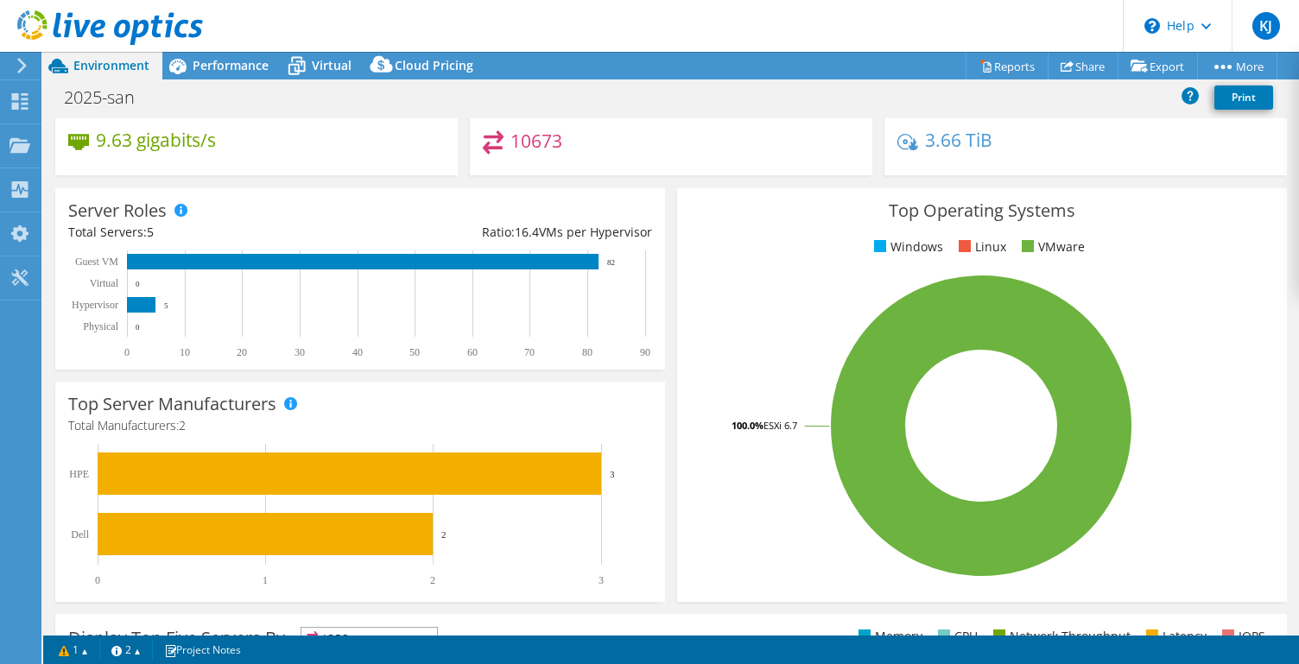
scroll to position [106, 0]
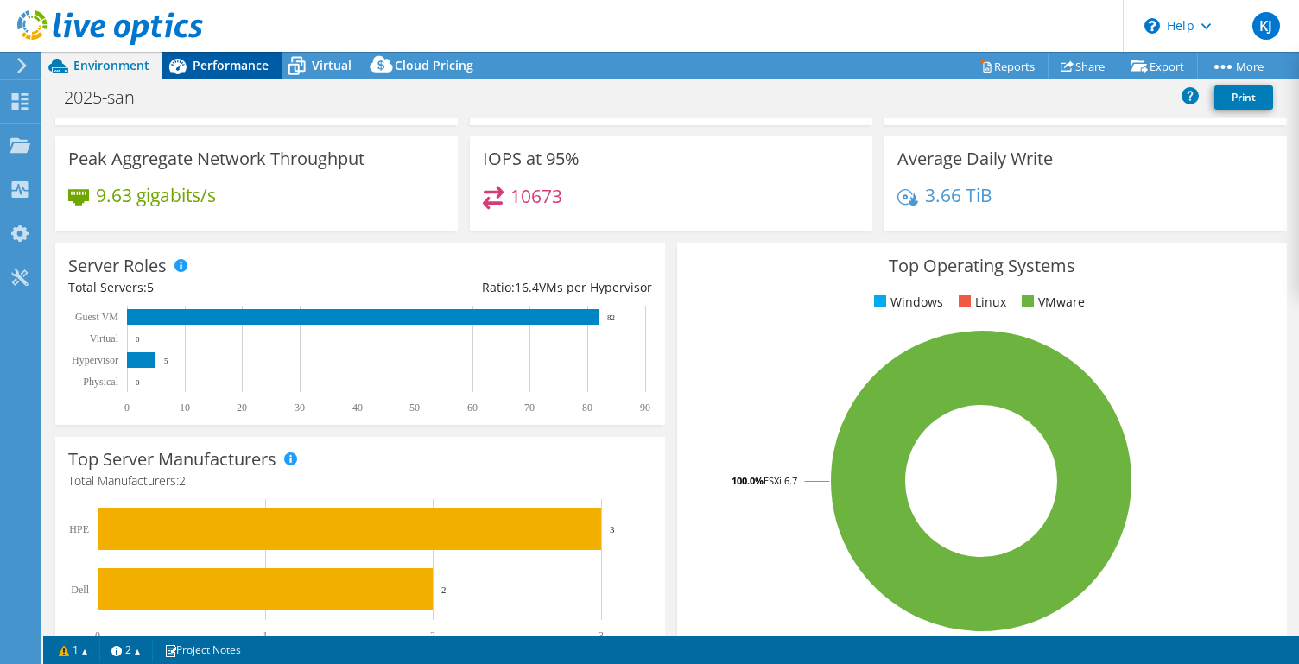
click at [251, 66] on span "Performance" at bounding box center [231, 65] width 76 height 16
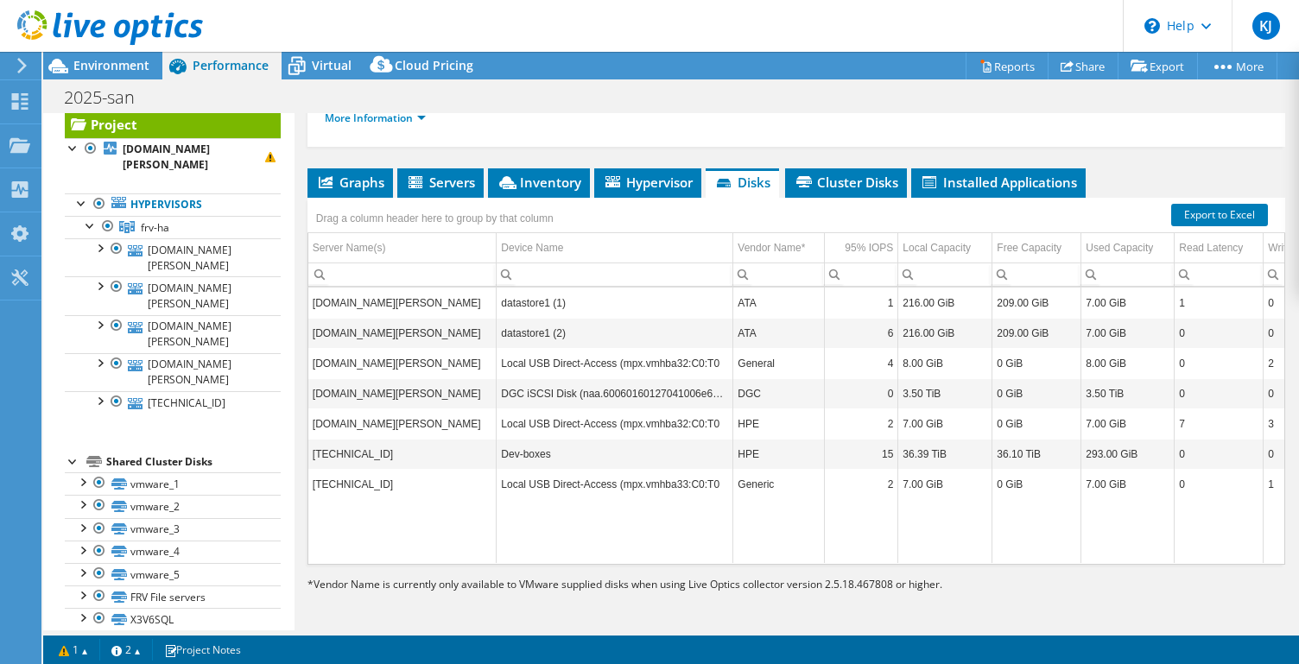
scroll to position [0, 0]
